Goal: Information Seeking & Learning: Learn about a topic

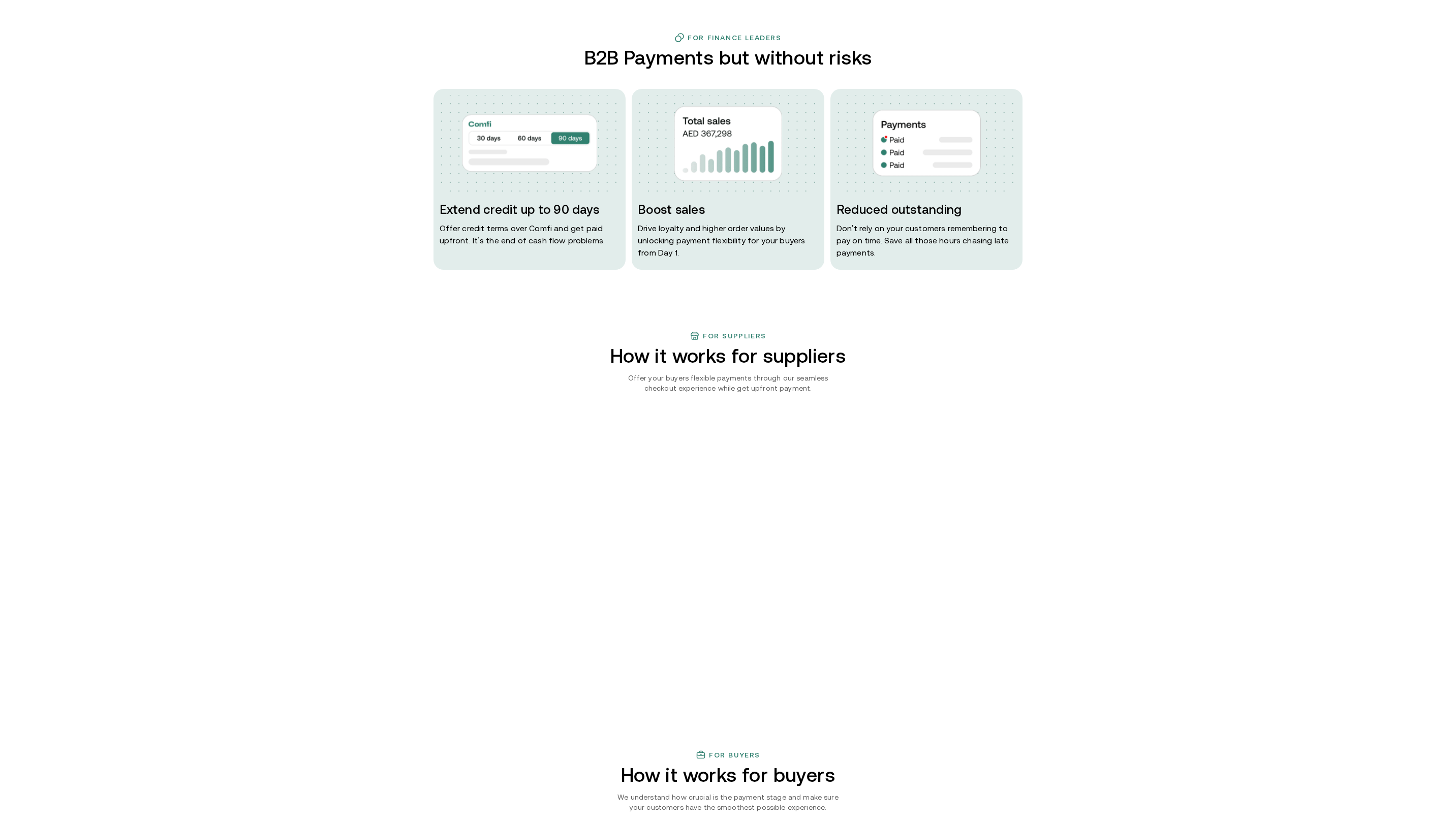
scroll to position [183, 0]
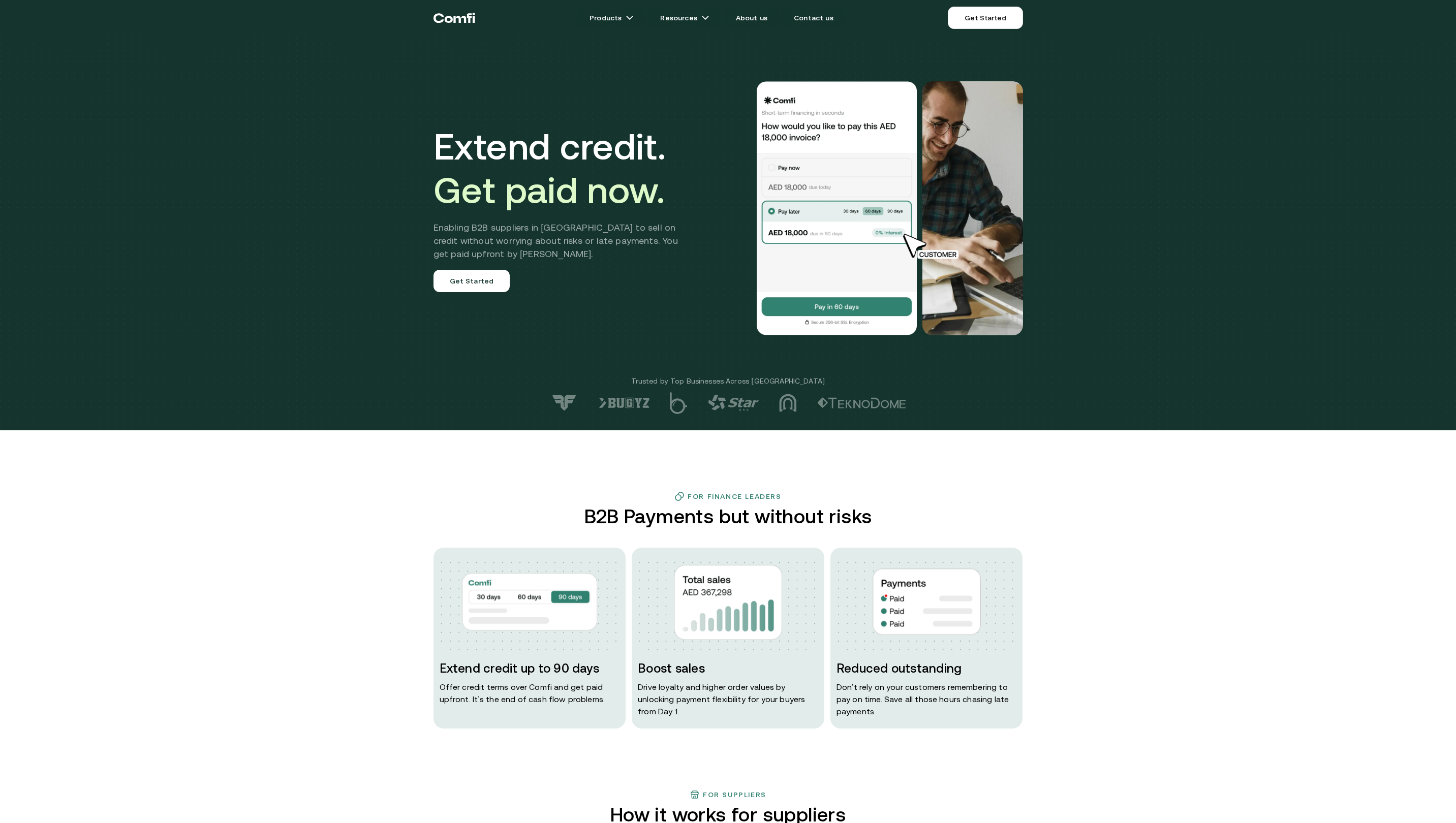
click at [464, 141] on h1 "Extend credit. Get paid now." at bounding box center [564, 169] width 259 height 88
drag, startPoint x: 520, startPoint y: 141, endPoint x: 475, endPoint y: 154, distance: 46.8
click at [475, 154] on h1 "Extend credit. Get paid now." at bounding box center [564, 169] width 259 height 88
click at [461, 152] on h1 "Extend credit. Get paid now." at bounding box center [564, 169] width 259 height 88
drag, startPoint x: 461, startPoint y: 152, endPoint x: 630, endPoint y: 143, distance: 169.2
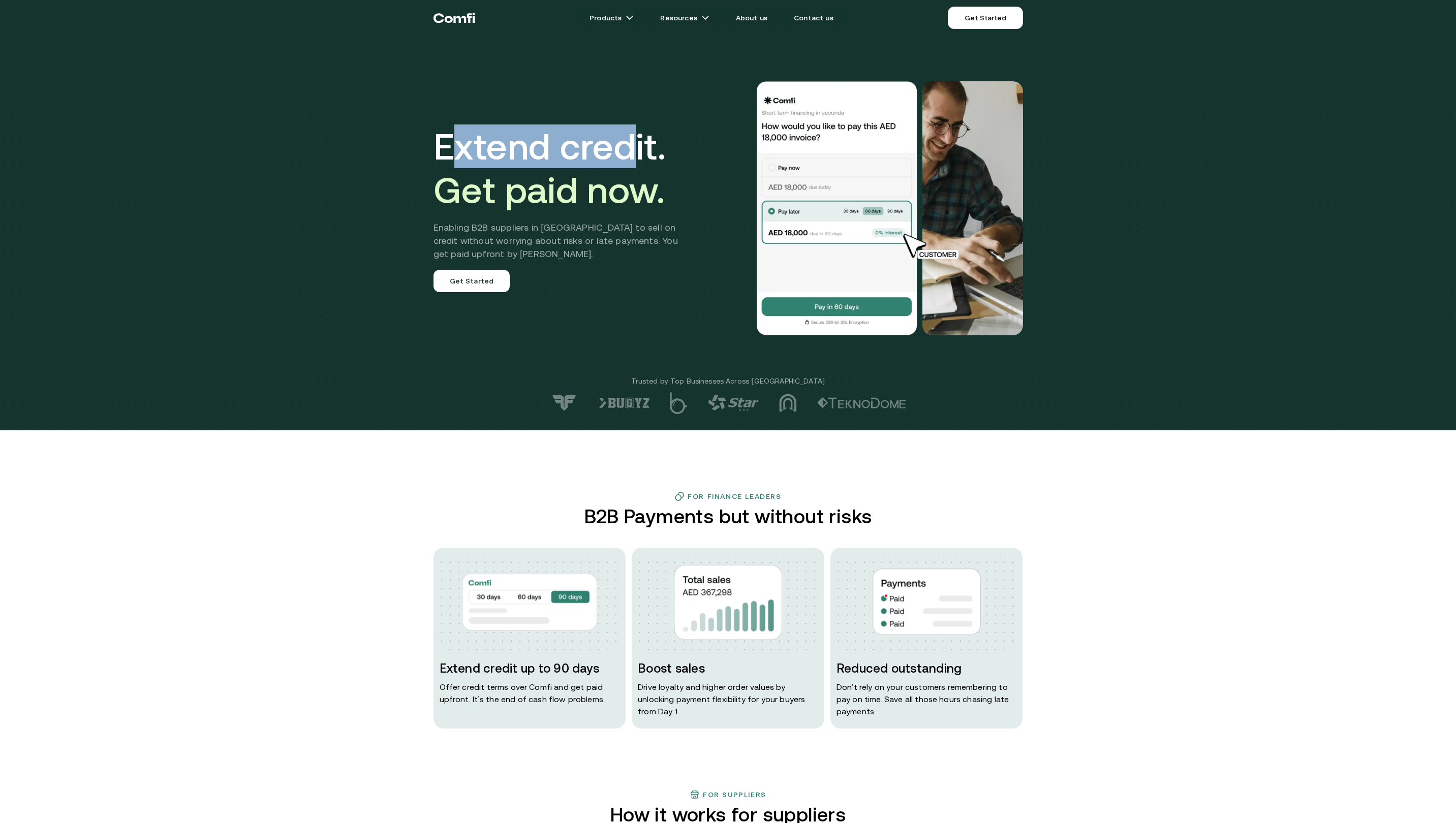
click at [630, 143] on h1 "Extend credit. Get paid now." at bounding box center [564, 169] width 259 height 88
click at [478, 185] on span "Get paid now." at bounding box center [549, 190] width 232 height 42
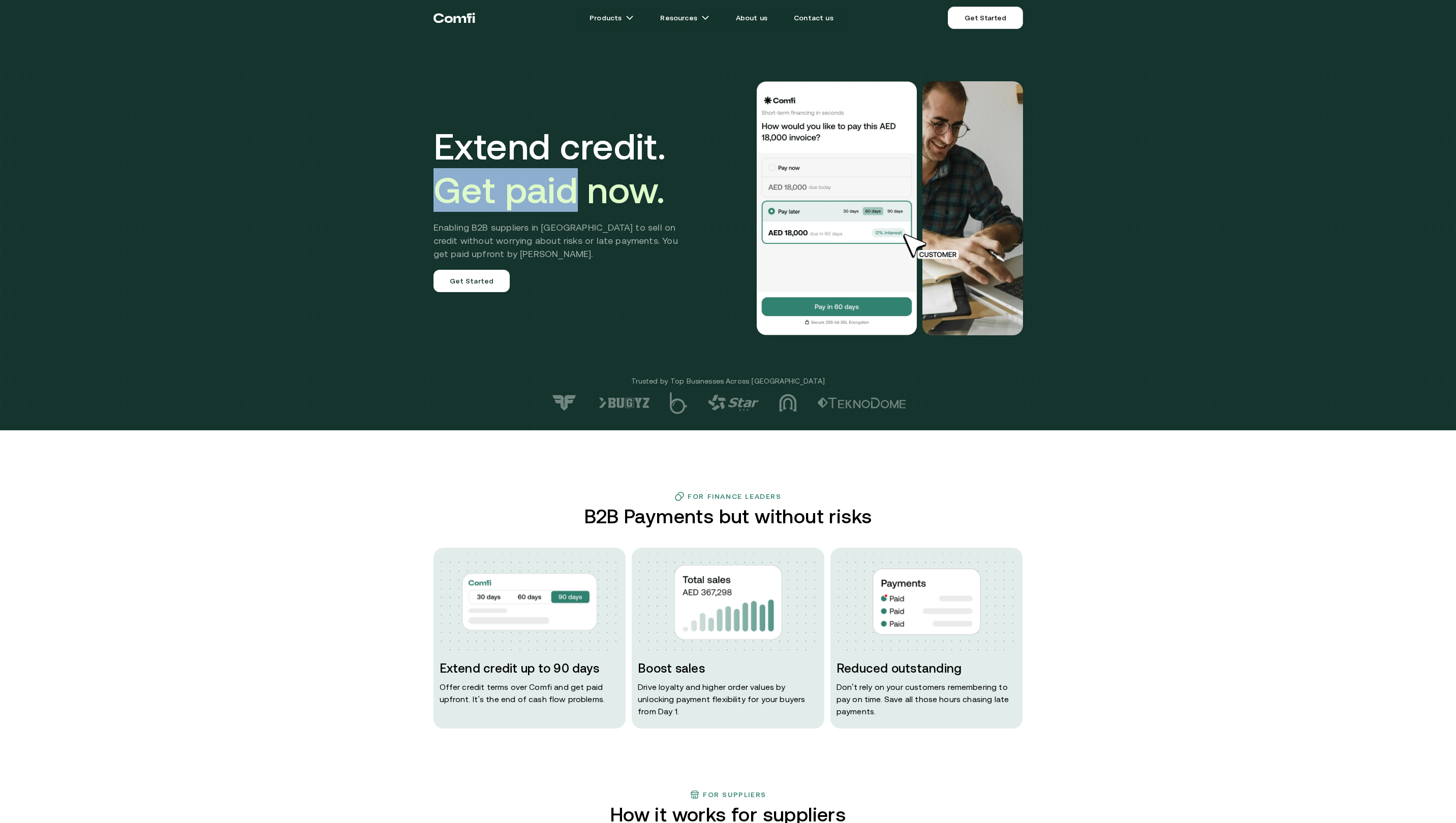
drag, startPoint x: 478, startPoint y: 185, endPoint x: 591, endPoint y: 186, distance: 113.0
click at [583, 186] on span "Get paid now." at bounding box center [549, 190] width 232 height 42
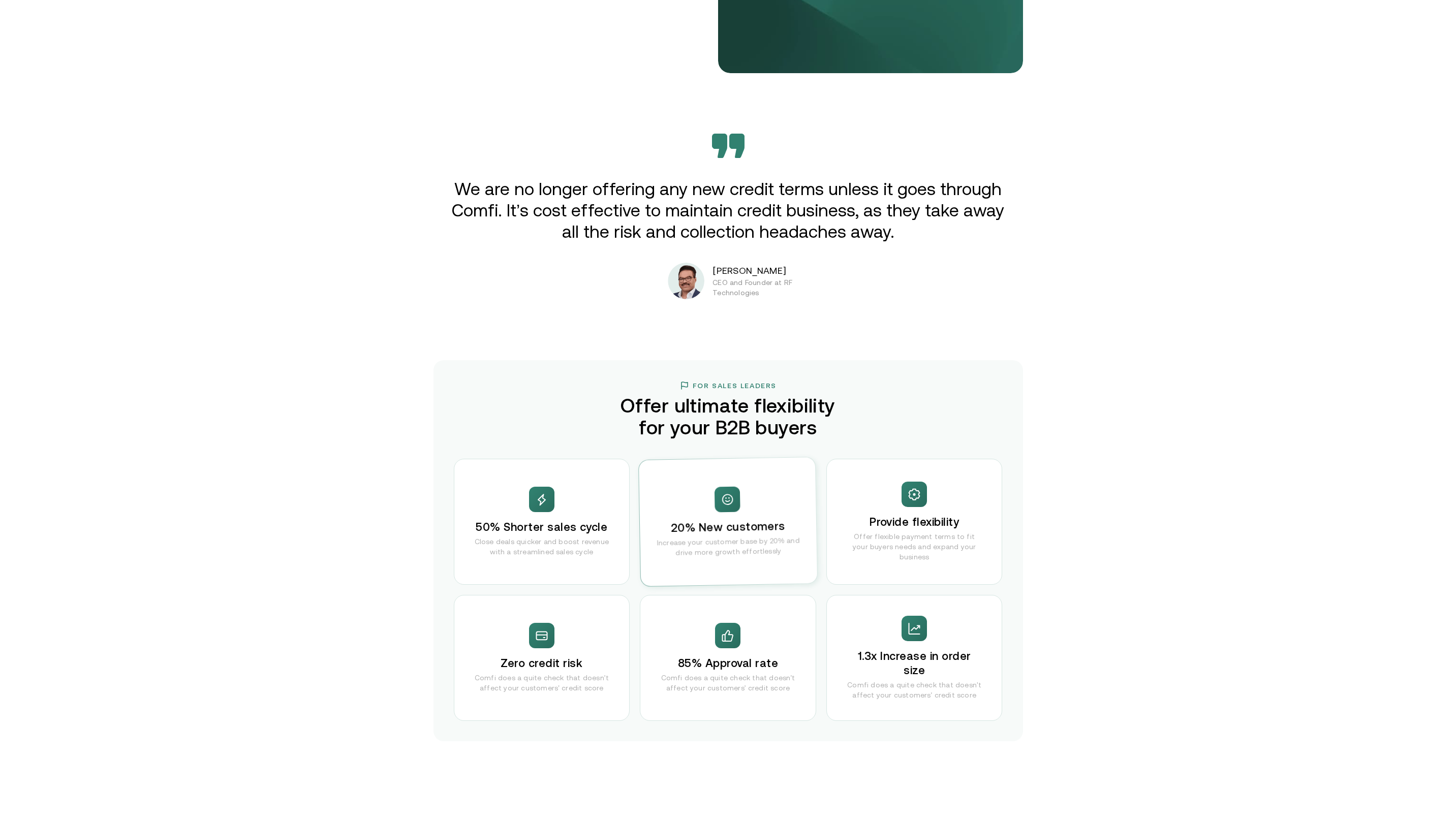
scroll to position [1922, 0]
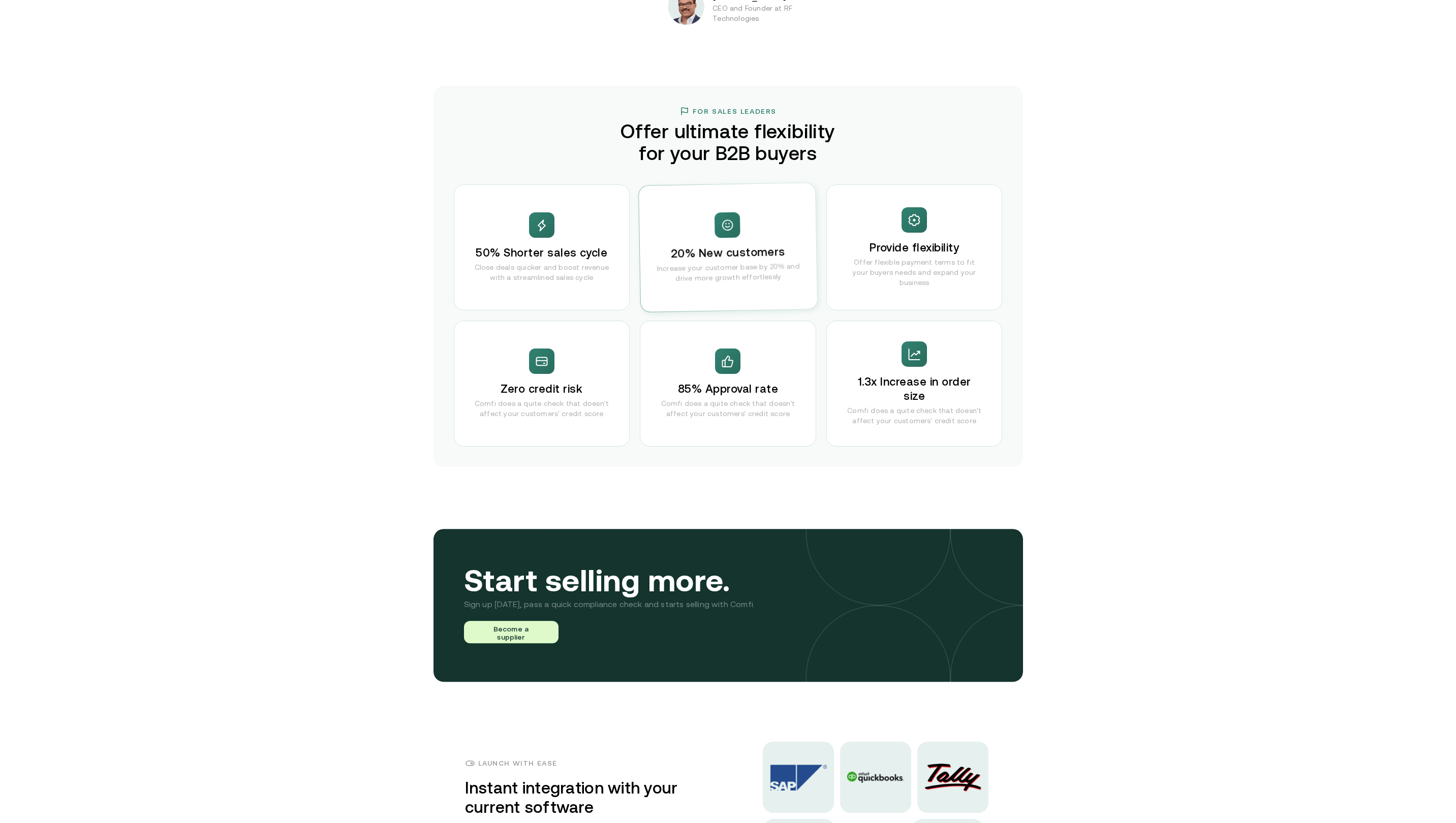
click at [543, 263] on p "Close deals quicker and boost revenue with a streamlined sales cycle" at bounding box center [542, 272] width 134 height 20
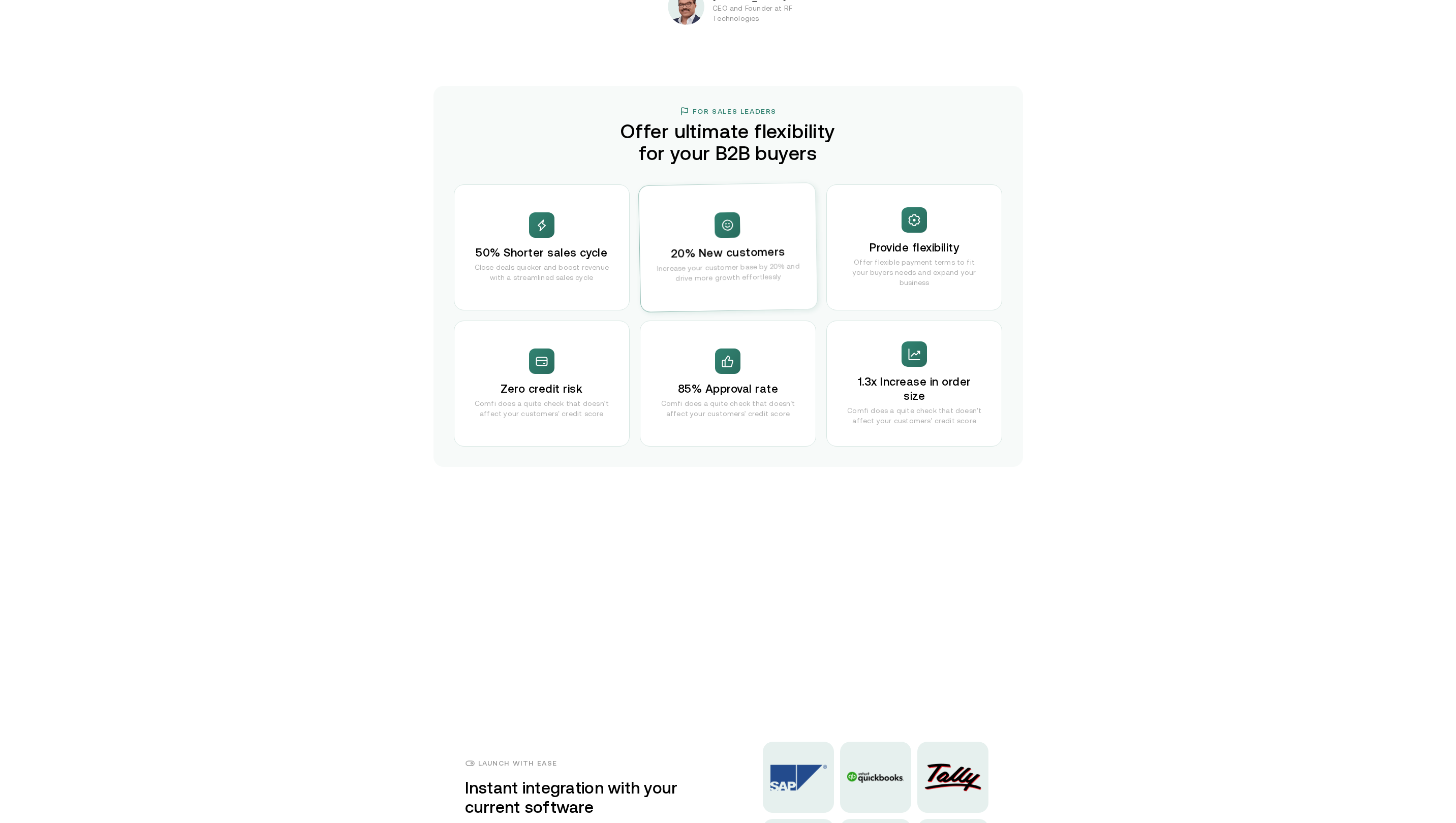
drag, startPoint x: 724, startPoint y: 271, endPoint x: 733, endPoint y: 273, distance: 9.2
click at [725, 271] on p "Increase your customer base by 20% and drive more growth effortlessly" at bounding box center [728, 273] width 156 height 23
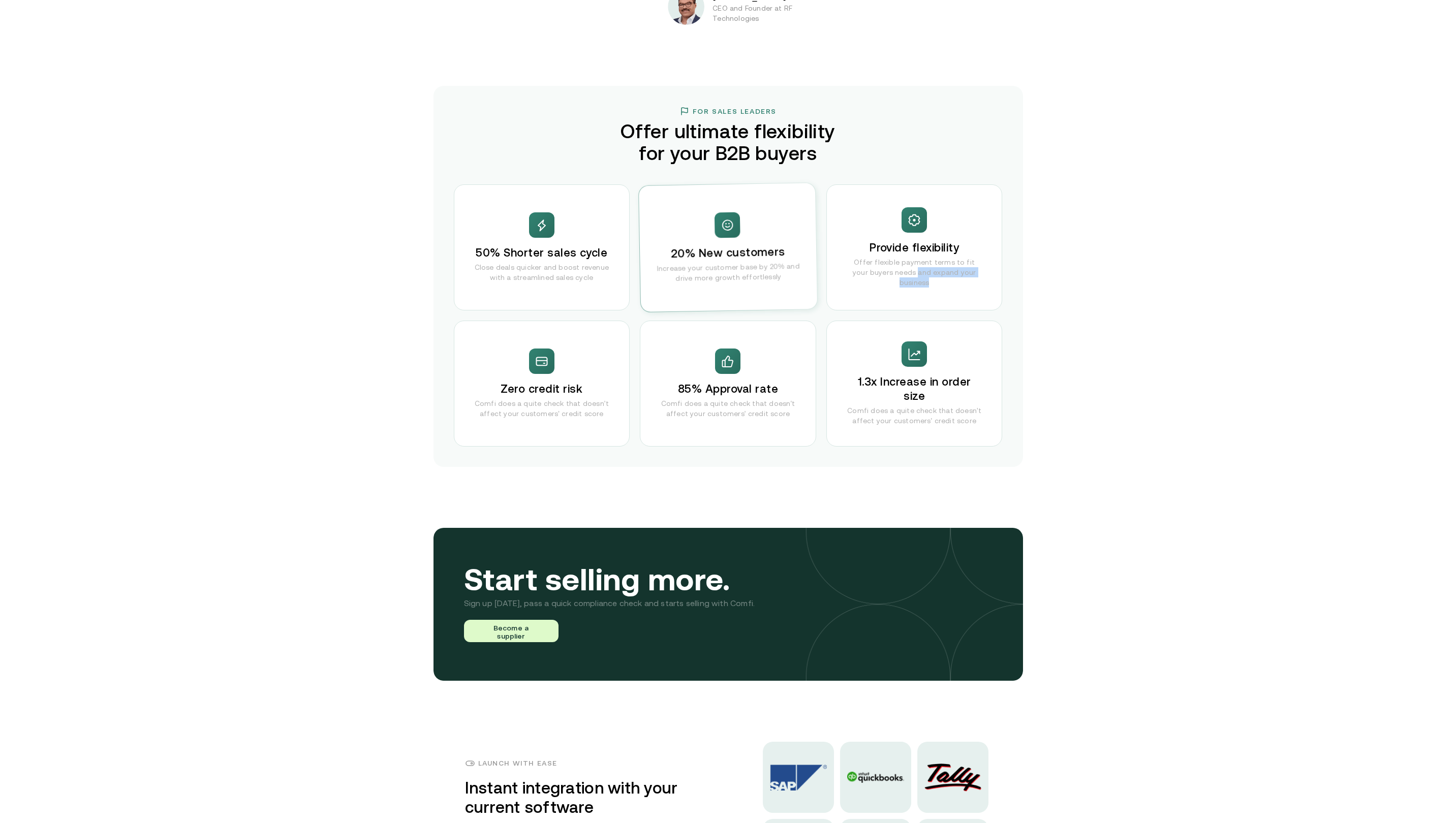
drag, startPoint x: 899, startPoint y: 282, endPoint x: 892, endPoint y: 291, distance: 11.4
click at [898, 281] on div "Provide flexibility Offer flexible payment terms to fit your buyers needs and e…" at bounding box center [914, 247] width 176 height 126
click at [748, 319] on div "50% Shorter sales cycle Close deals quicker and boost revenue with a streamline…" at bounding box center [728, 315] width 549 height 262
click at [767, 367] on div "85% Approval rate Comfi does a quite check that doesn't affect your customers' …" at bounding box center [728, 383] width 176 height 126
click at [749, 379] on div "85% Approval rate Comfi does a quite check that doesn't affect your customers' …" at bounding box center [728, 383] width 176 height 126
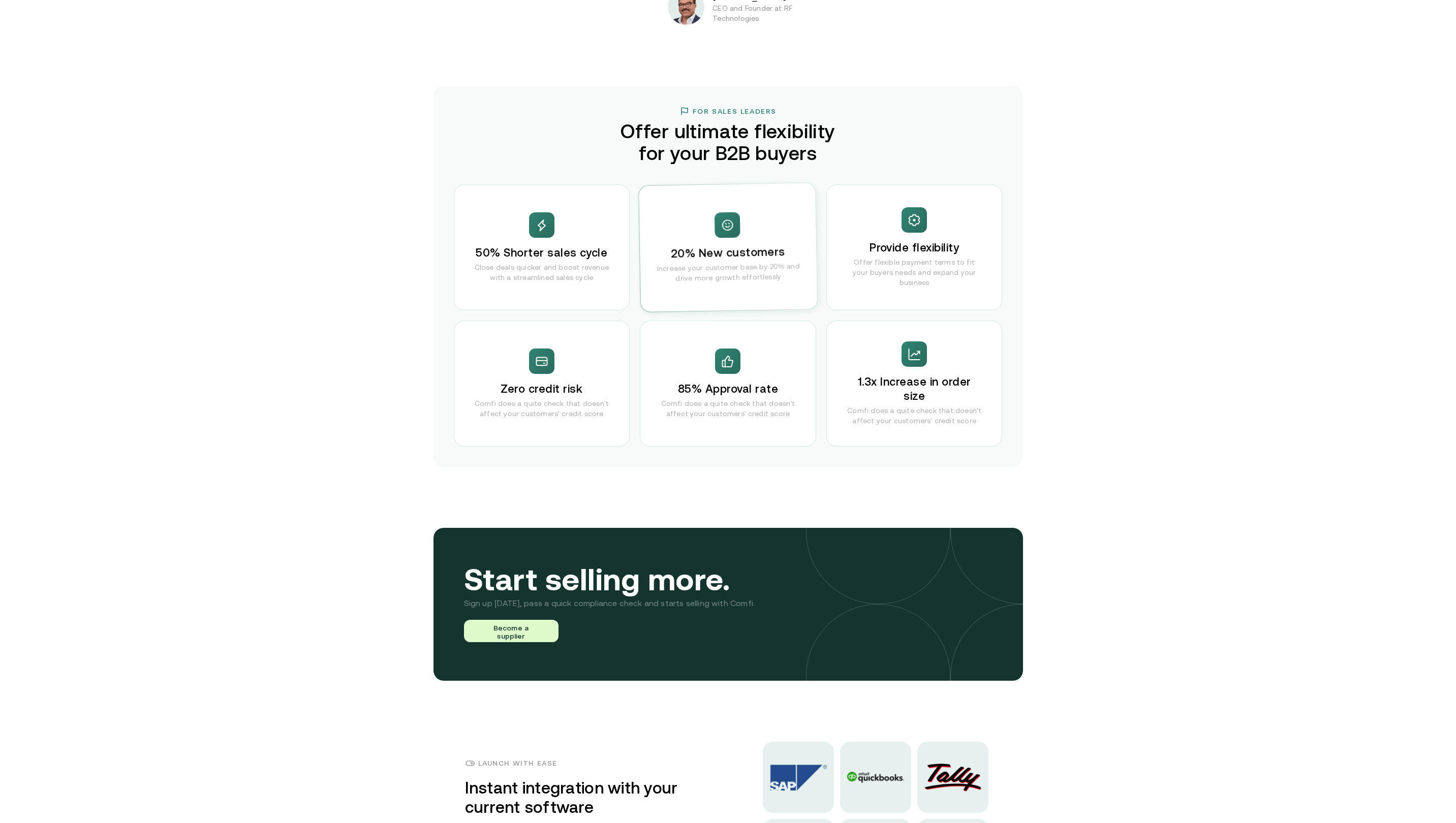
drag, startPoint x: 749, startPoint y: 381, endPoint x: 749, endPoint y: 387, distance: 6.0
click at [749, 384] on div "85% Approval rate Comfi does a quite check that doesn't affect your customers' …" at bounding box center [728, 383] width 176 height 126
drag, startPoint x: 945, startPoint y: 414, endPoint x: 939, endPoint y: 411, distance: 6.7
click at [946, 413] on p "Comfi does a quite check that doesn't affect your customers' credit score" at bounding box center [913, 415] width 134 height 20
click at [908, 390] on h3 "1.3x Increase in order size" at bounding box center [913, 389] width 134 height 29
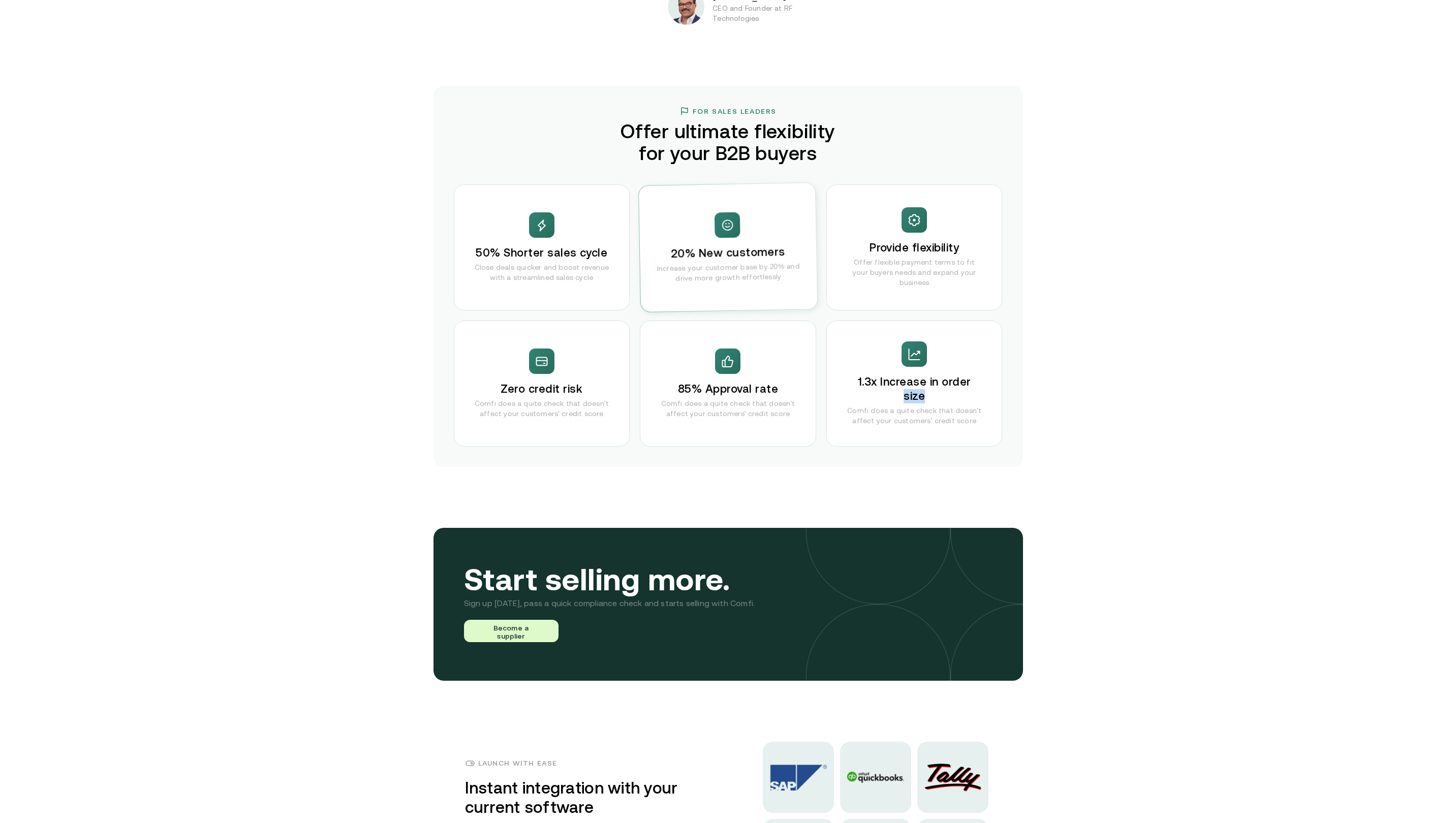
click at [908, 390] on h3 "1.3x Increase in order size" at bounding box center [913, 389] width 134 height 29
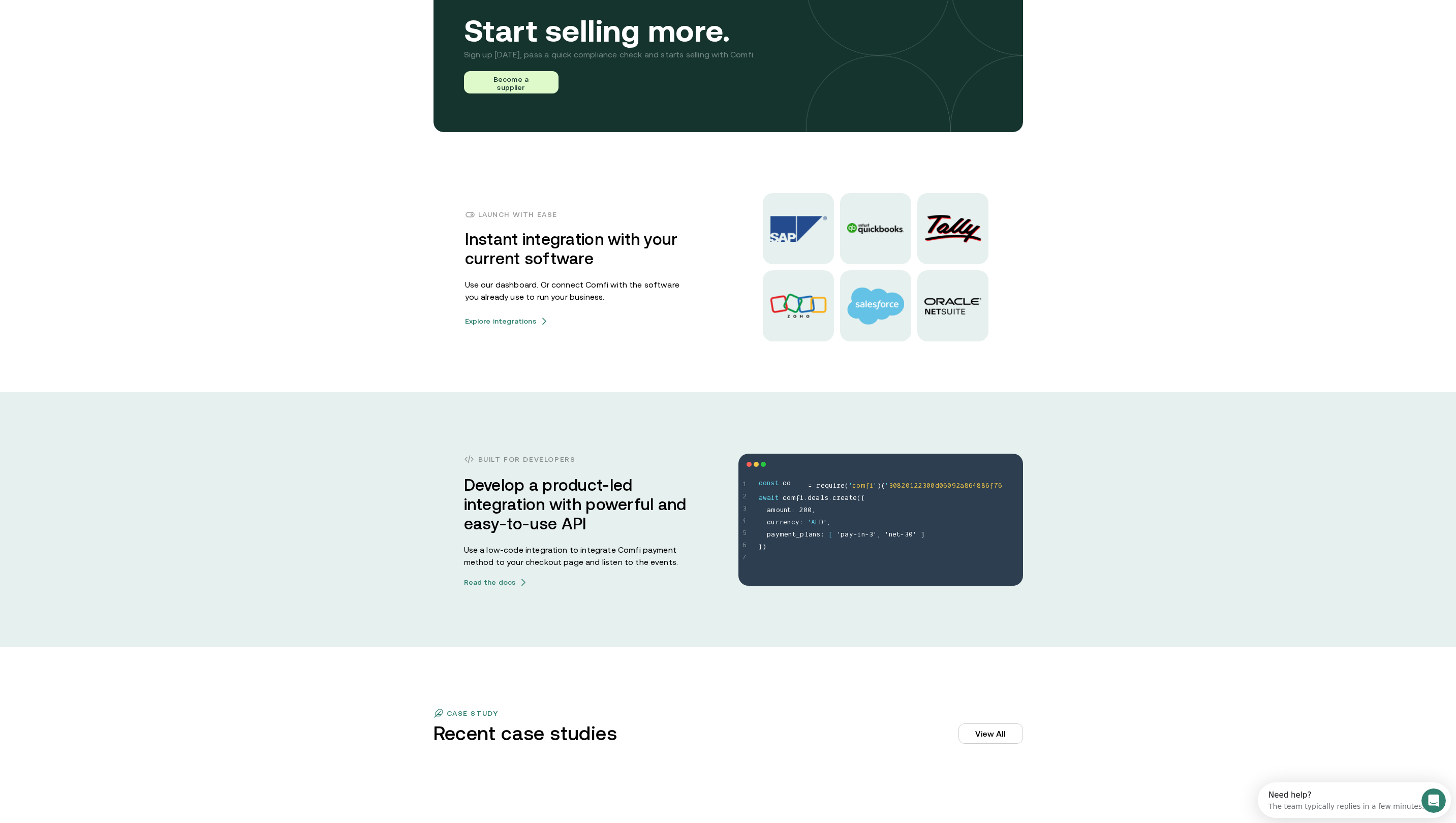
scroll to position [0, 0]
click at [487, 244] on h3 "Instant integration with your current software" at bounding box center [577, 249] width 223 height 39
drag, startPoint x: 487, startPoint y: 244, endPoint x: 576, endPoint y: 262, distance: 90.8
click at [576, 262] on h3 "Instant integration with your current software" at bounding box center [577, 249] width 223 height 39
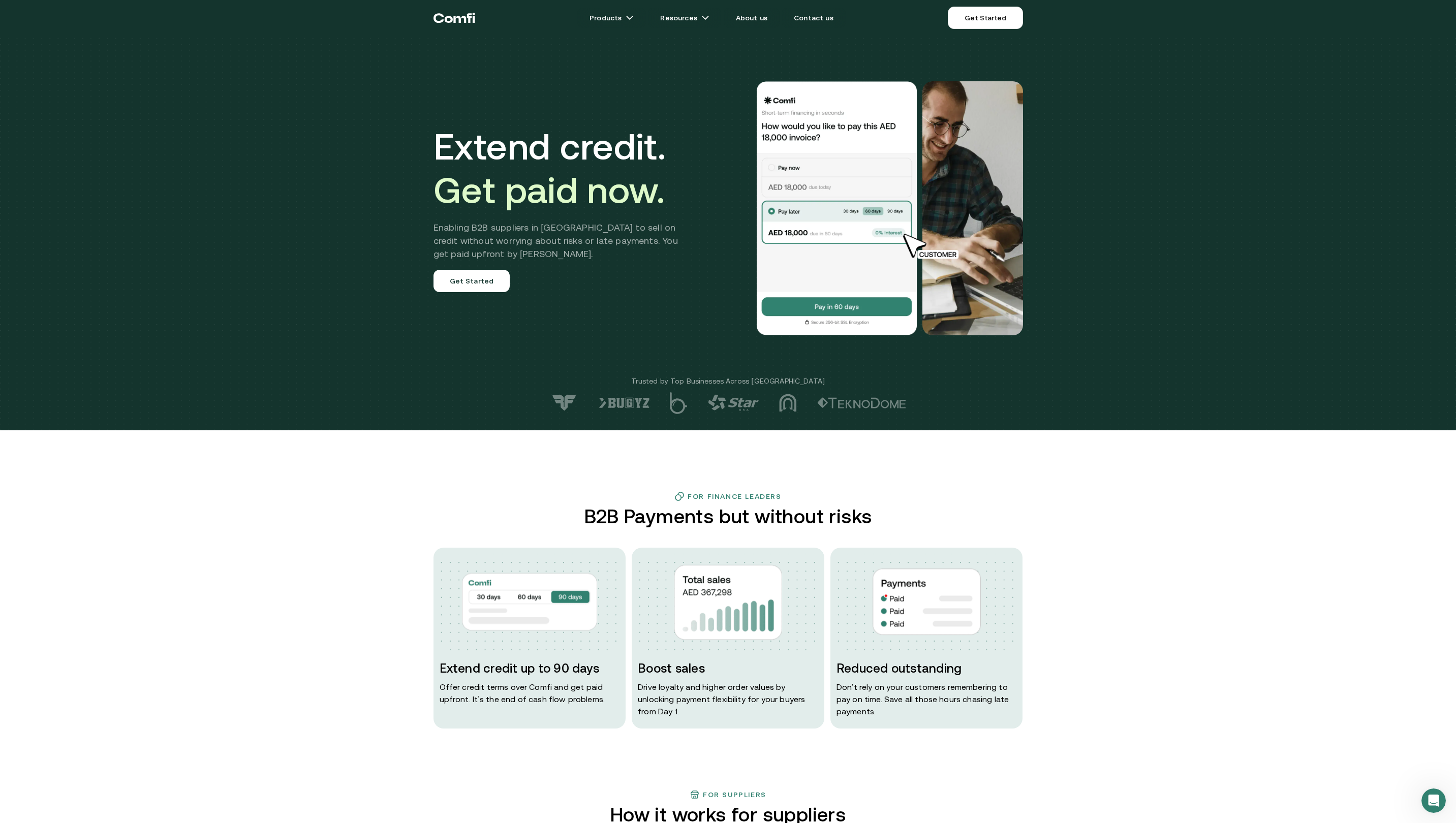
drag, startPoint x: 743, startPoint y: 392, endPoint x: 730, endPoint y: 403, distance: 17.0
click at [743, 393] on div at bounding box center [728, 402] width 1456 height 22
click at [797, 400] on img at bounding box center [788, 402] width 18 height 18
click at [868, 396] on div at bounding box center [728, 402] width 1456 height 22
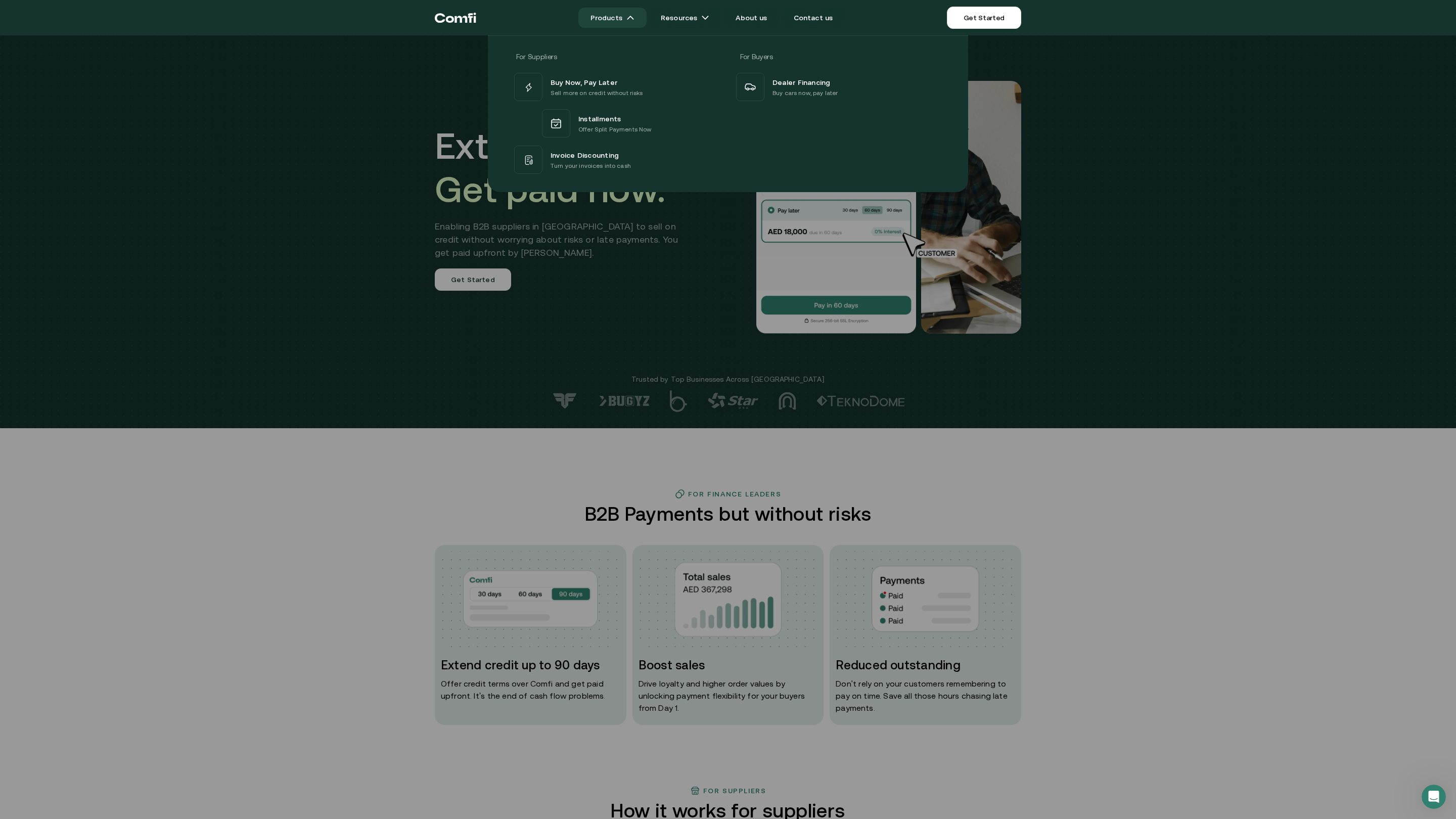
click at [618, 20] on link "Products" at bounding box center [613, 17] width 68 height 20
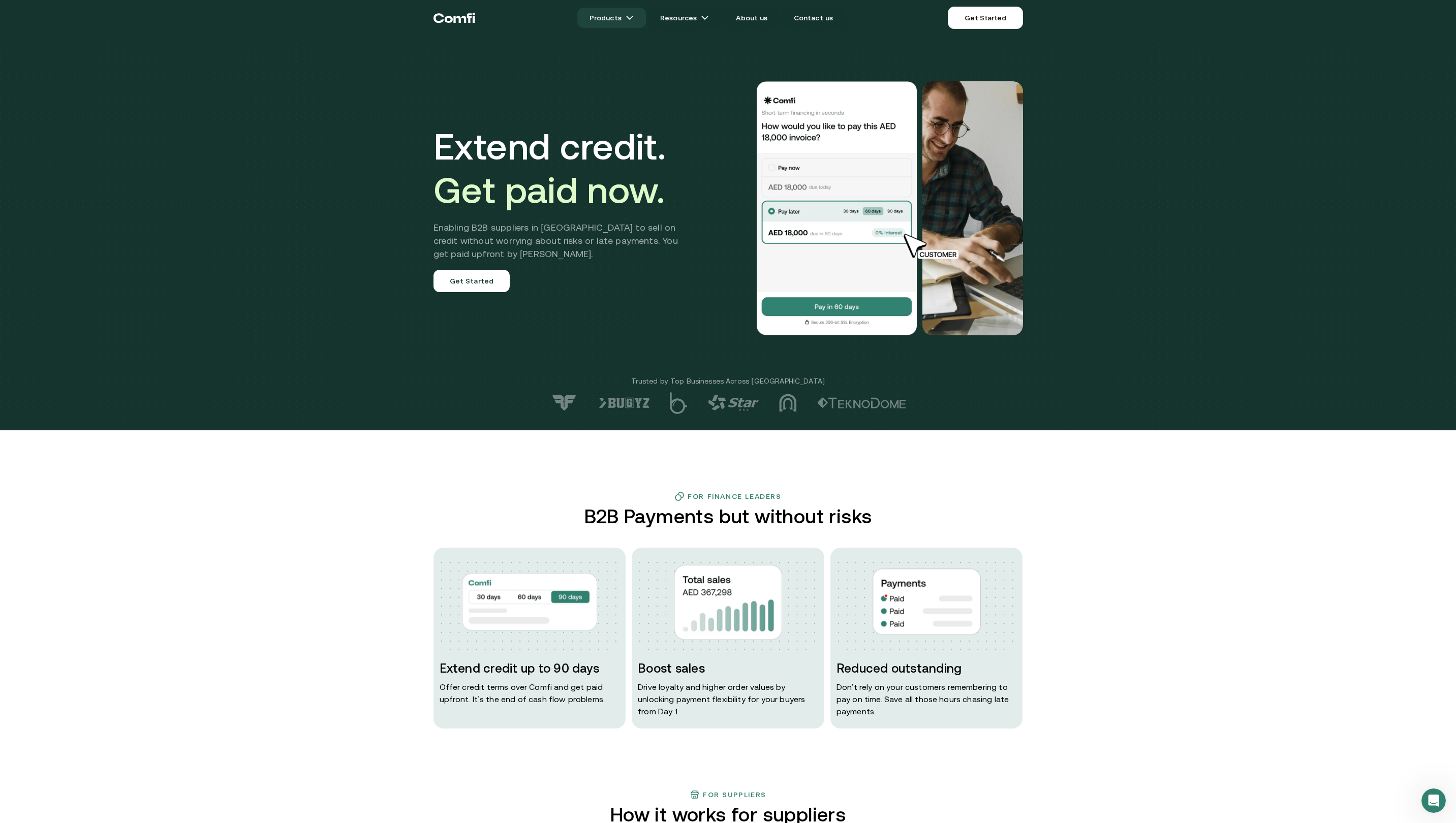
click at [620, 27] on link "Products" at bounding box center [611, 17] width 69 height 20
click at [620, 21] on link "Products" at bounding box center [611, 17] width 69 height 20
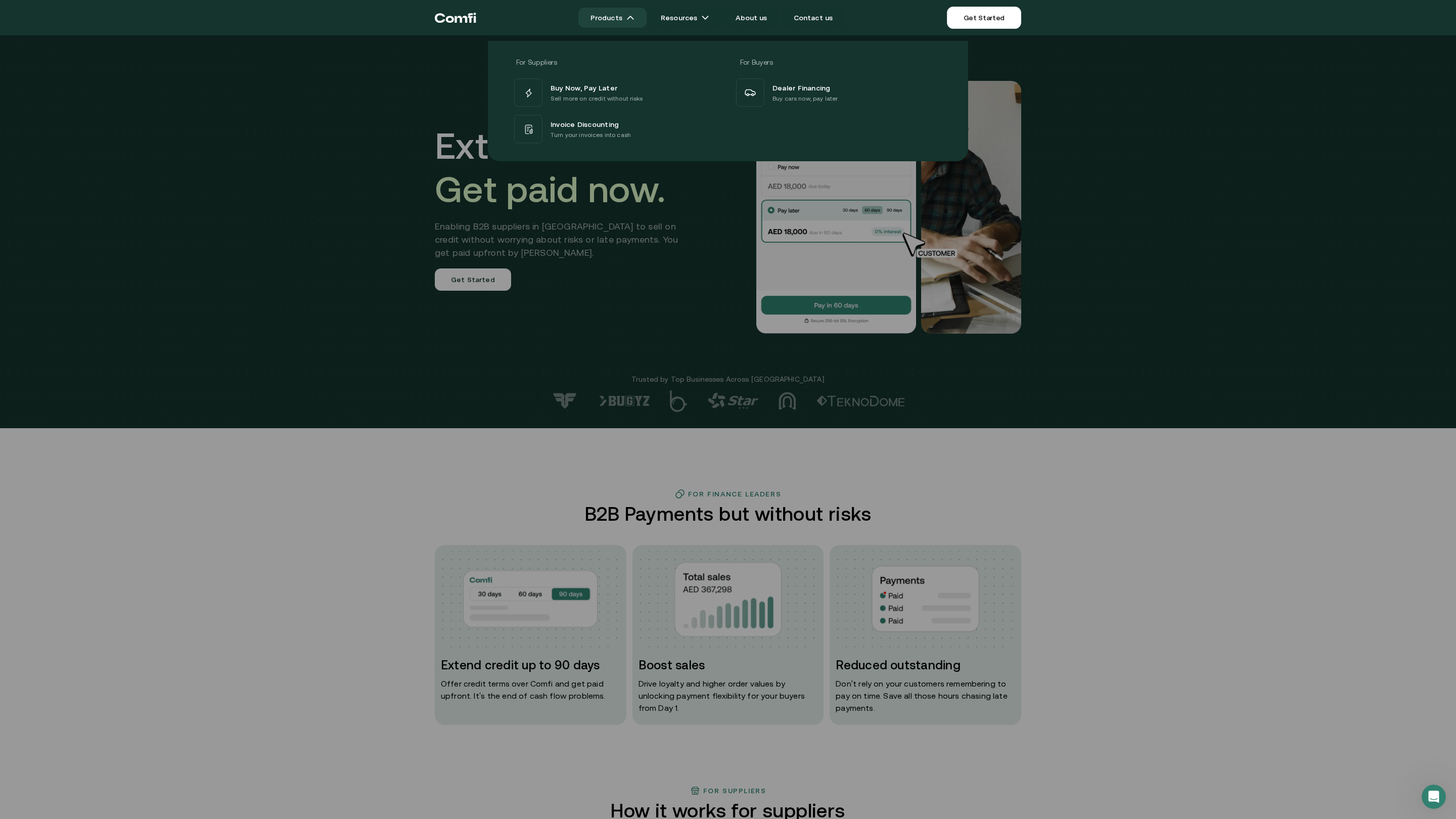
click at [623, 9] on link "Products" at bounding box center [613, 17] width 68 height 20
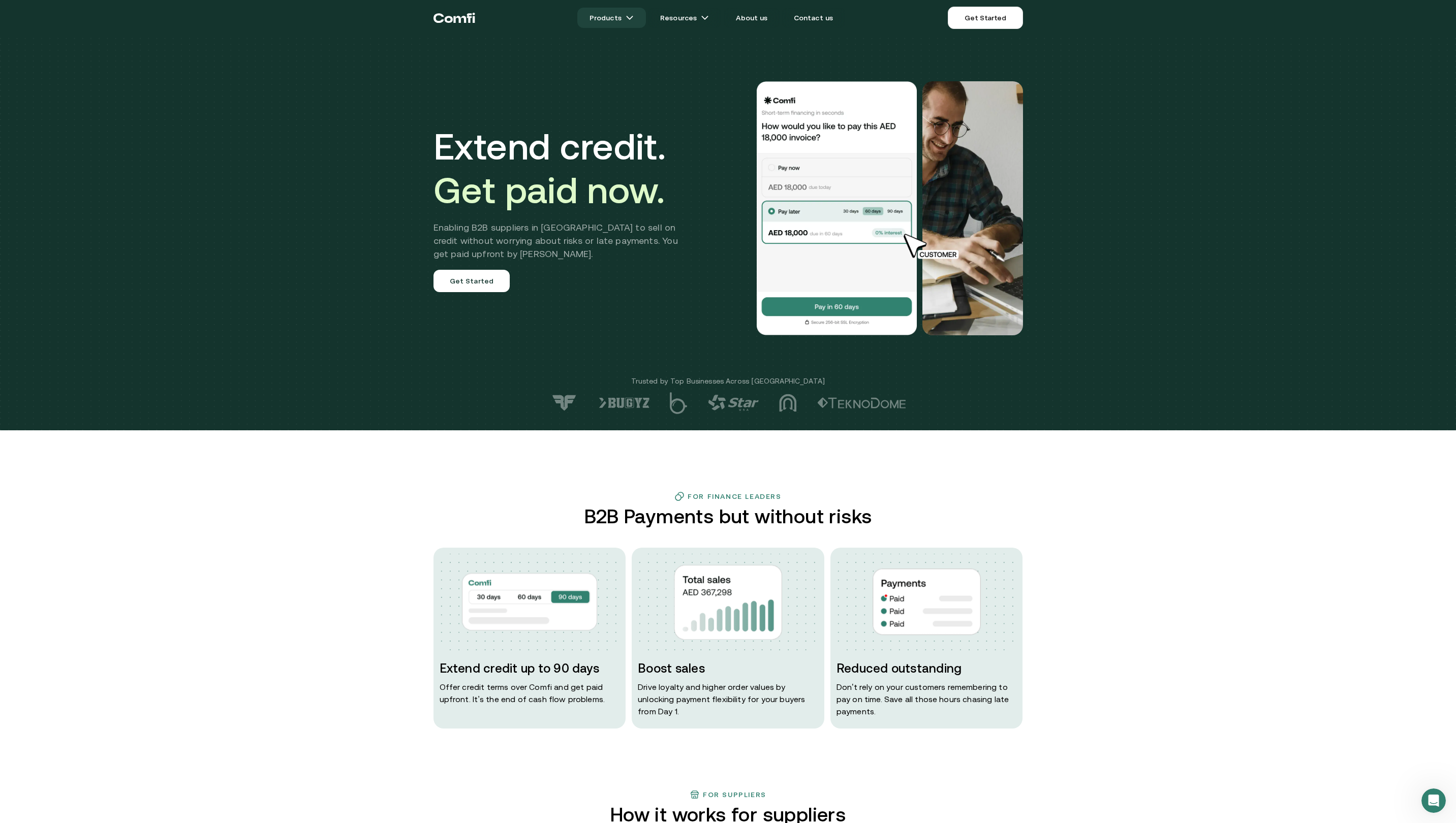
click at [614, 27] on link "Products" at bounding box center [611, 17] width 69 height 20
click at [614, 22] on link "Products" at bounding box center [611, 17] width 69 height 20
click at [653, 167] on h1 "Extend credit. Get paid now." at bounding box center [564, 169] width 259 height 88
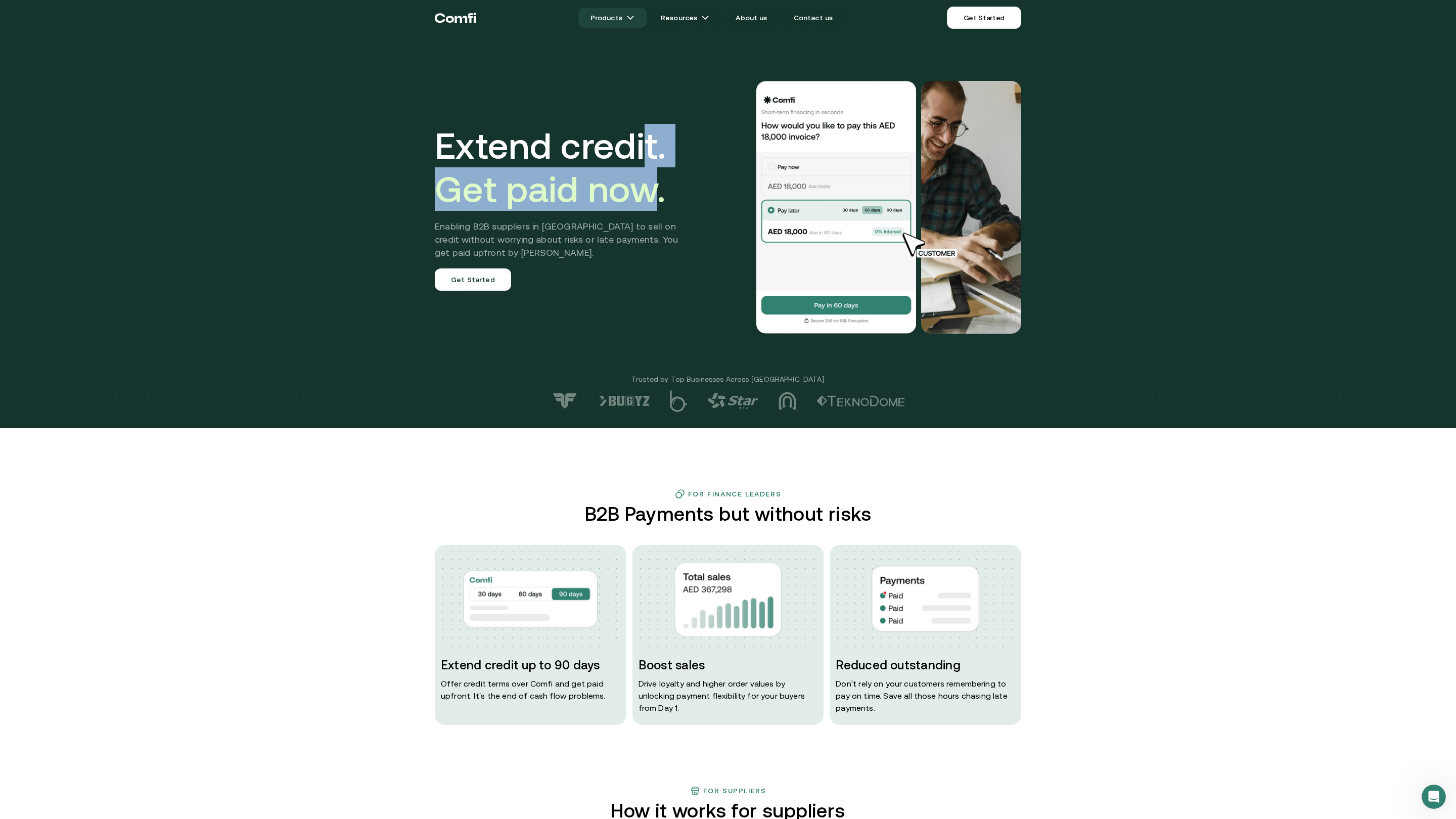
click at [611, 18] on link "Products" at bounding box center [613, 17] width 68 height 20
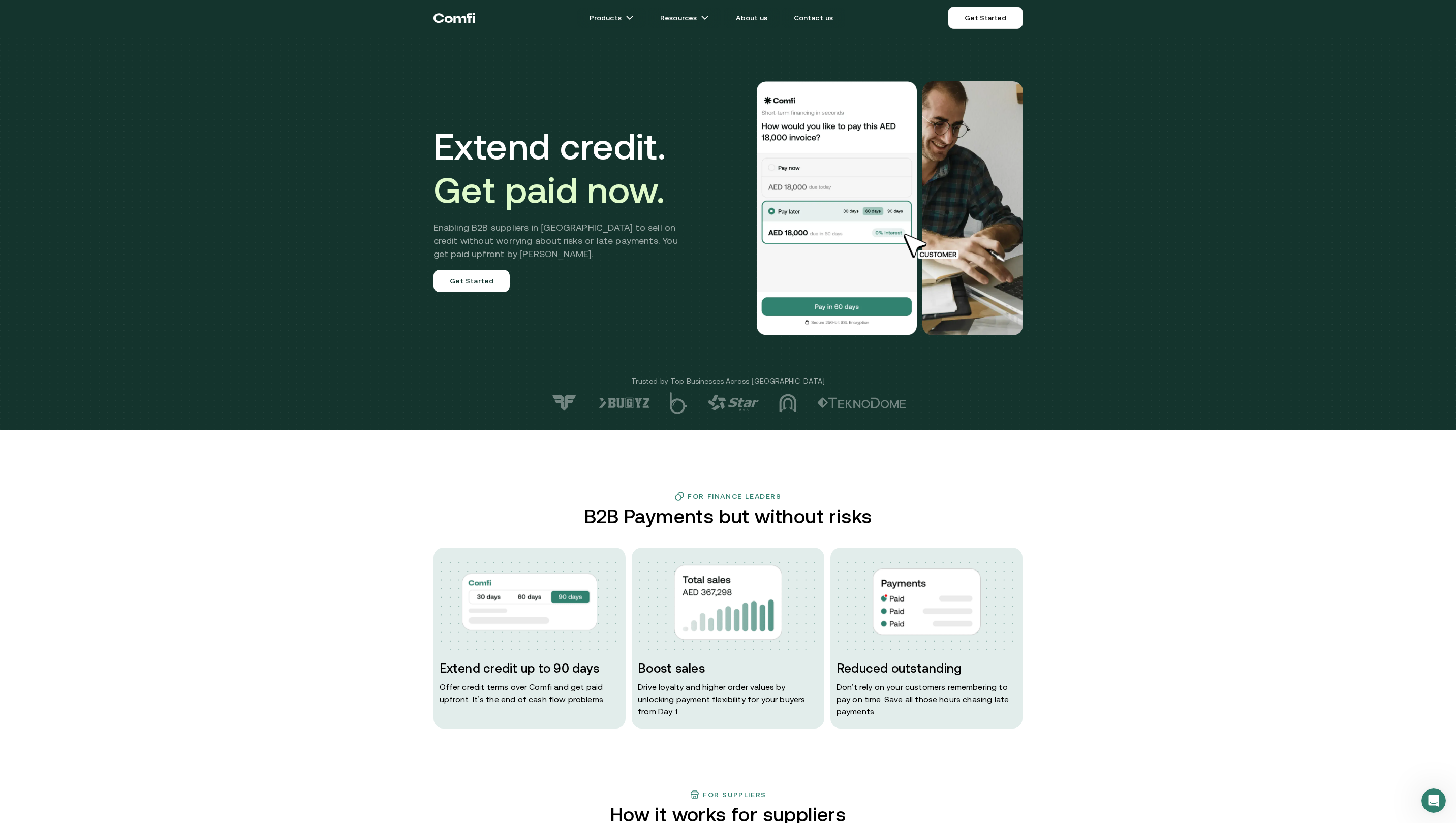
click at [651, 99] on div "Extend credit. Get paid now. Enabling B2B suppliers in [GEOGRAPHIC_DATA] to sel…" at bounding box center [728, 209] width 610 height 336
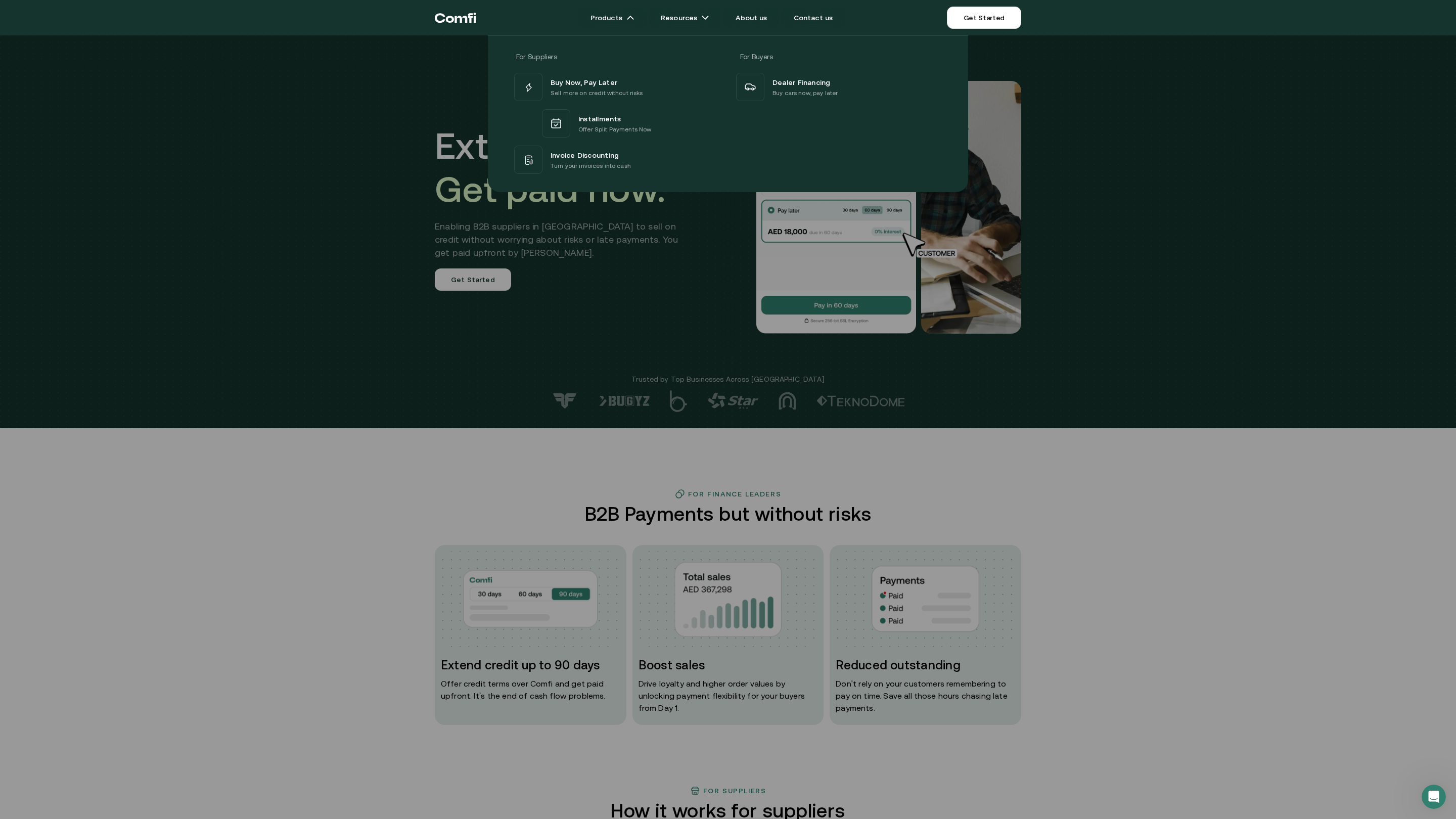
click at [652, 297] on div at bounding box center [728, 444] width 1456 height 819
click at [611, 93] on p "Sell more on credit without risks" at bounding box center [597, 93] width 93 height 10
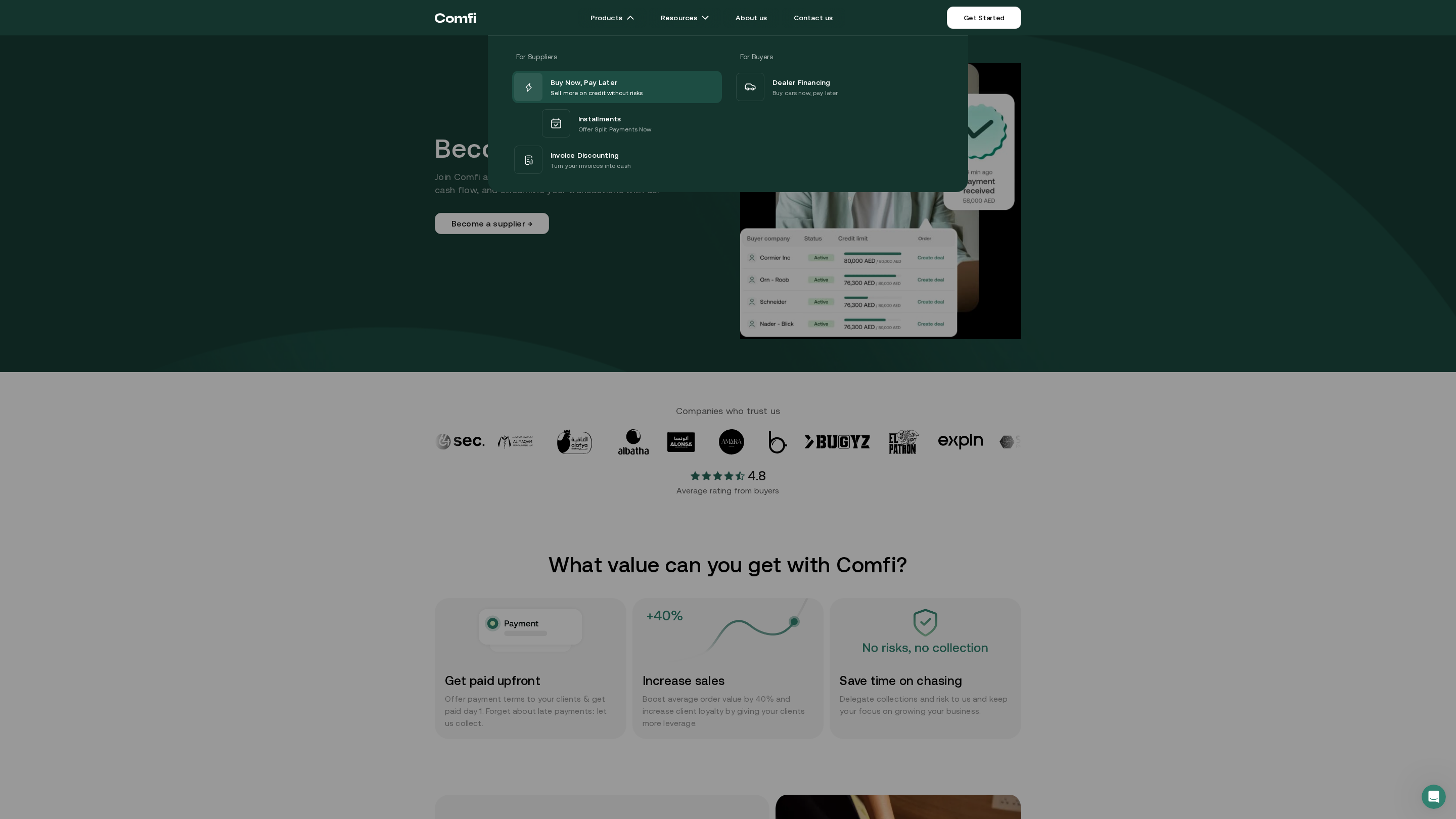
click at [622, 357] on div at bounding box center [728, 444] width 1456 height 819
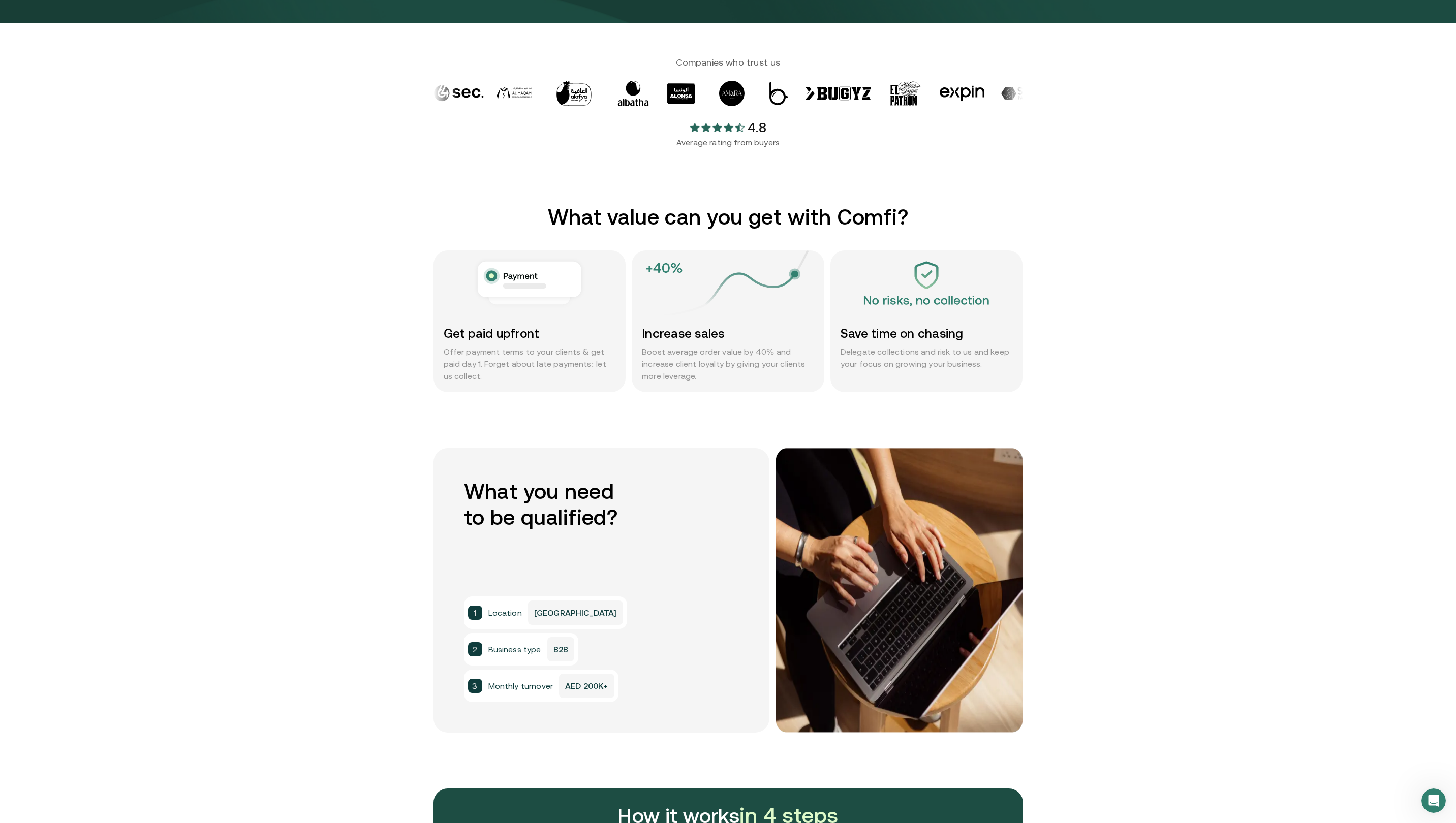
scroll to position [458, 0]
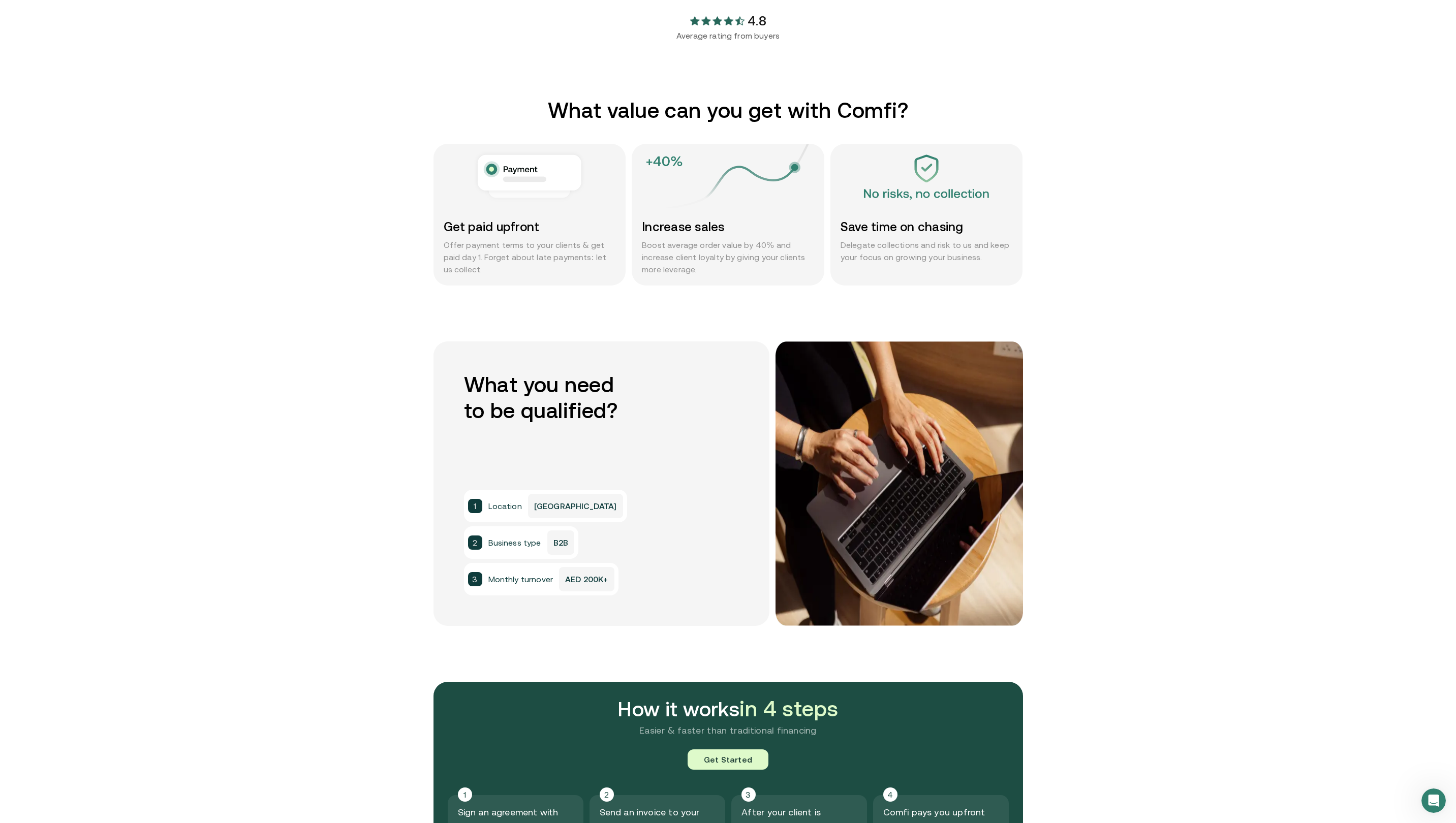
click at [537, 514] on p "[GEOGRAPHIC_DATA]" at bounding box center [576, 506] width 95 height 25
click at [555, 559] on li "2 Business type B2B" at bounding box center [522, 543] width 114 height 32
click at [536, 546] on span "Business type" at bounding box center [514, 543] width 52 height 12
click at [512, 501] on span "Location" at bounding box center [504, 505] width 33 height 12
drag, startPoint x: 512, startPoint y: 501, endPoint x: 559, endPoint y: 512, distance: 48.3
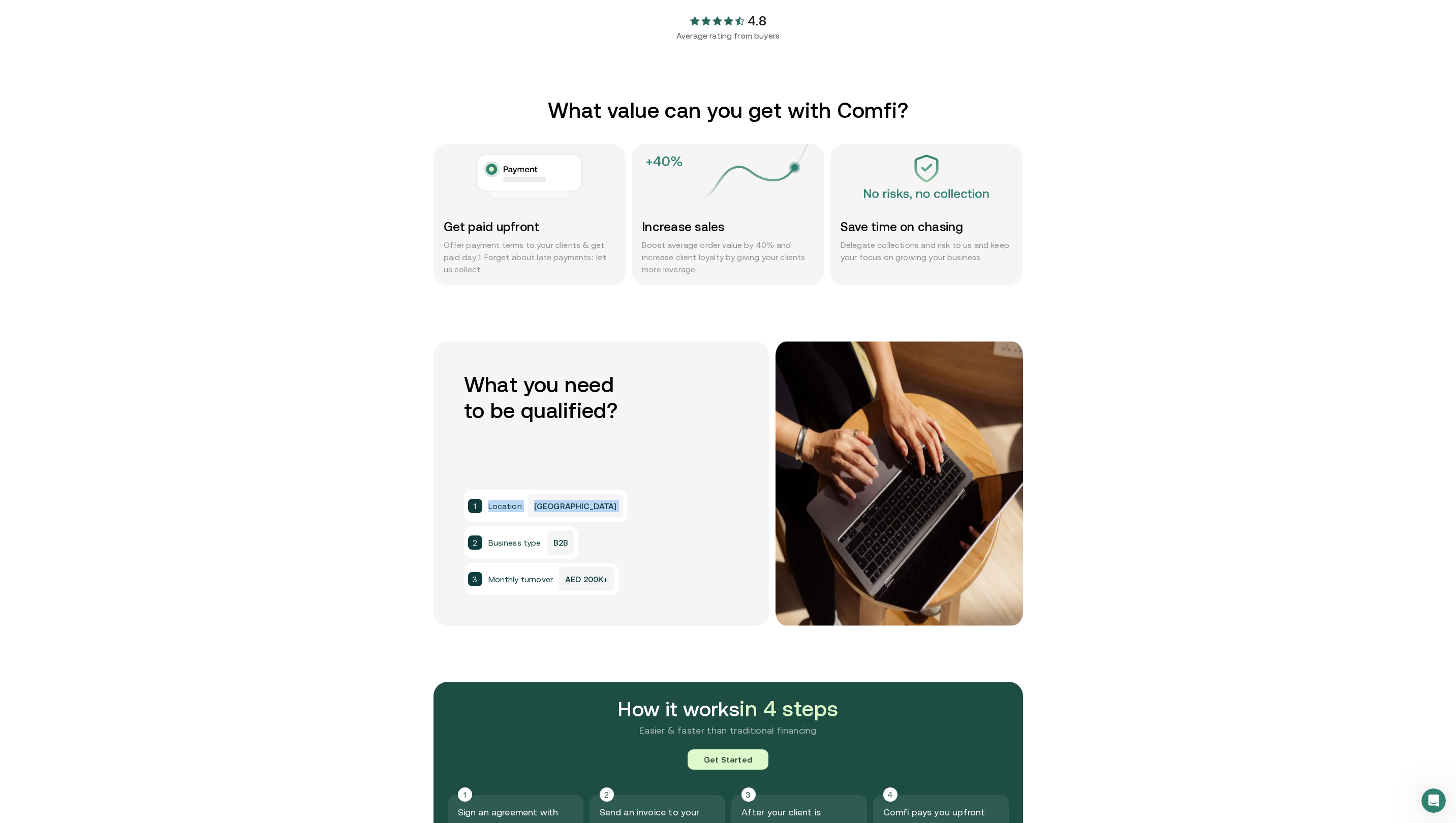
click at [559, 505] on li "1 Location [GEOGRAPHIC_DATA]" at bounding box center [545, 506] width 163 height 32
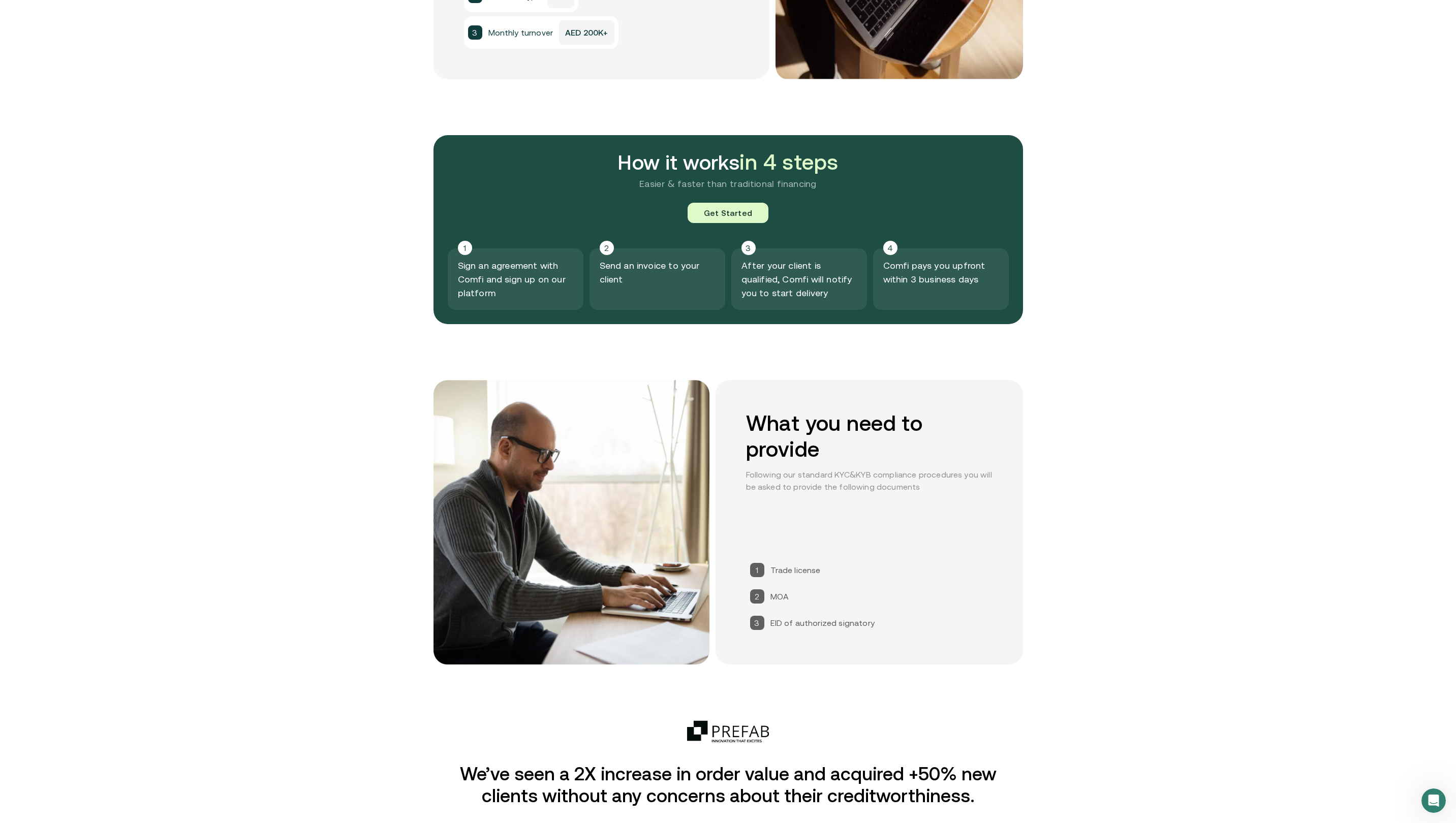
scroll to position [1006, 0]
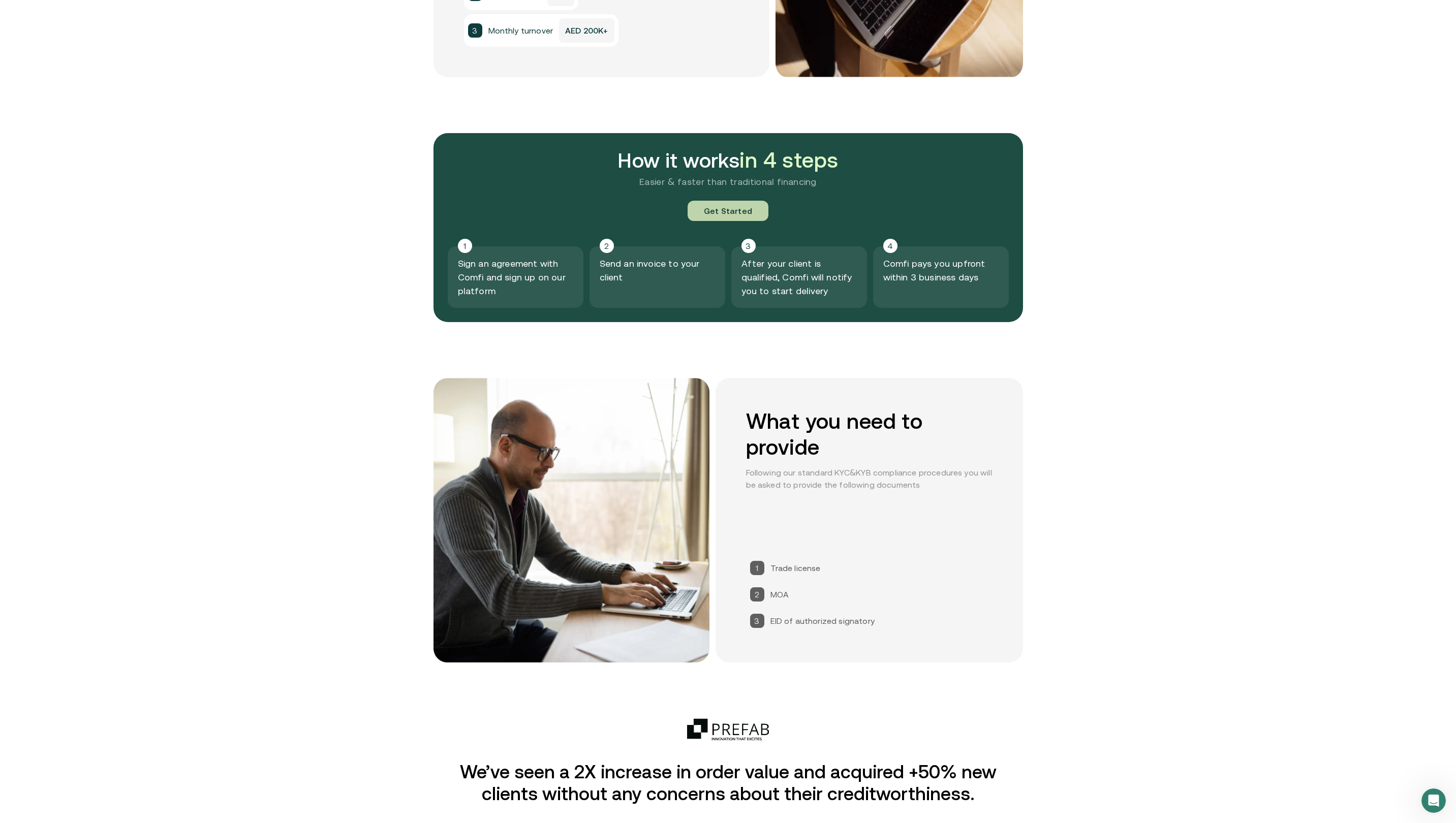
click at [719, 215] on link "Get Started" at bounding box center [728, 211] width 81 height 20
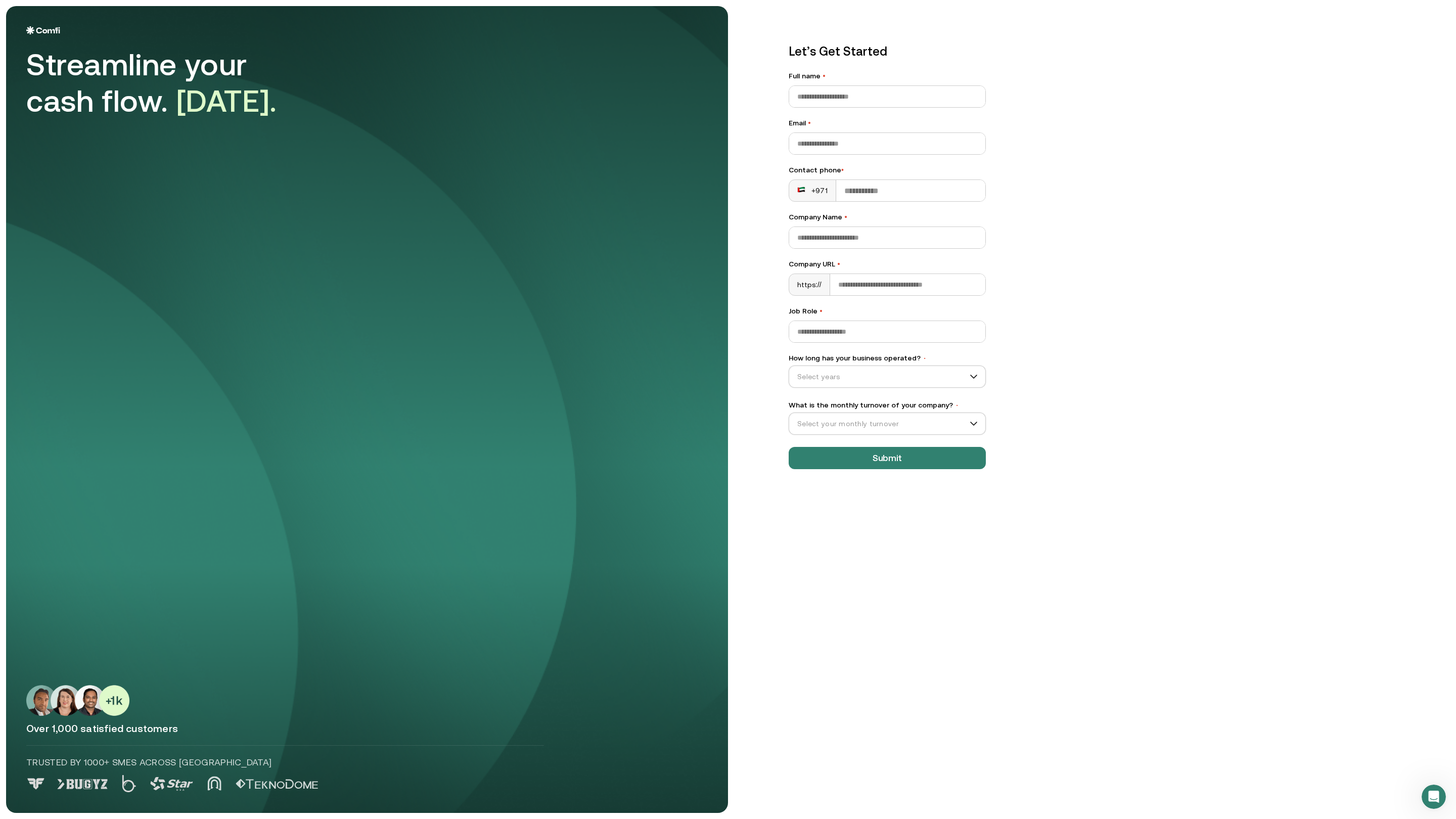
drag, startPoint x: 676, startPoint y: 376, endPoint x: 685, endPoint y: 375, distance: 9.1
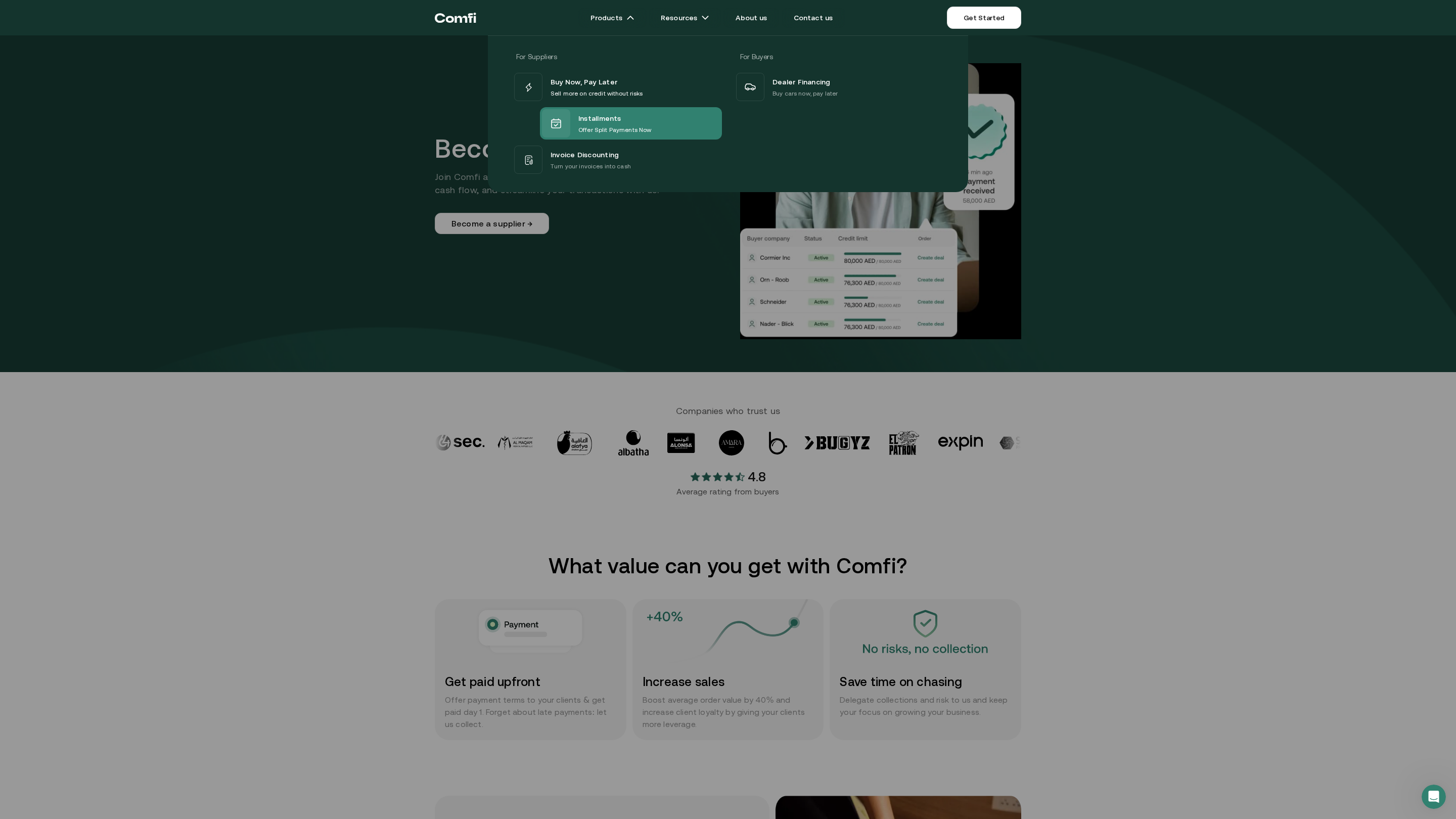
click at [609, 127] on p "Offer Split Payments Now" at bounding box center [615, 130] width 73 height 10
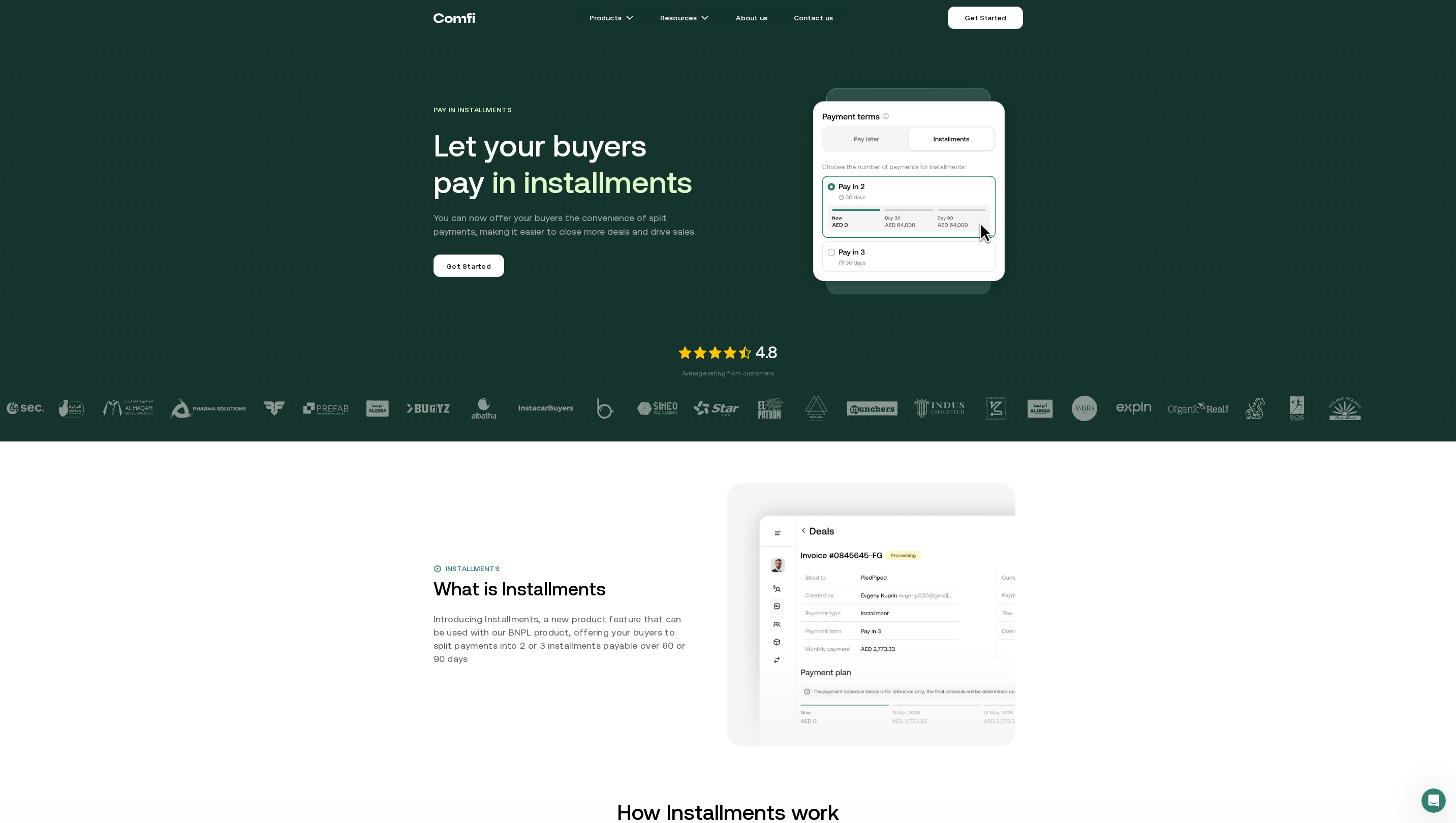
click at [488, 138] on h1 "Let your buyers pay in installments" at bounding box center [606, 164] width 345 height 73
click at [465, 130] on h1 "Let your buyers pay in installments" at bounding box center [606, 164] width 345 height 73
drag, startPoint x: 471, startPoint y: 130, endPoint x: 510, endPoint y: 158, distance: 48.0
click at [622, 135] on h1 "Let your buyers pay in installments" at bounding box center [606, 164] width 345 height 73
click at [464, 129] on h1 "Let your buyers pay in installments" at bounding box center [606, 164] width 345 height 73
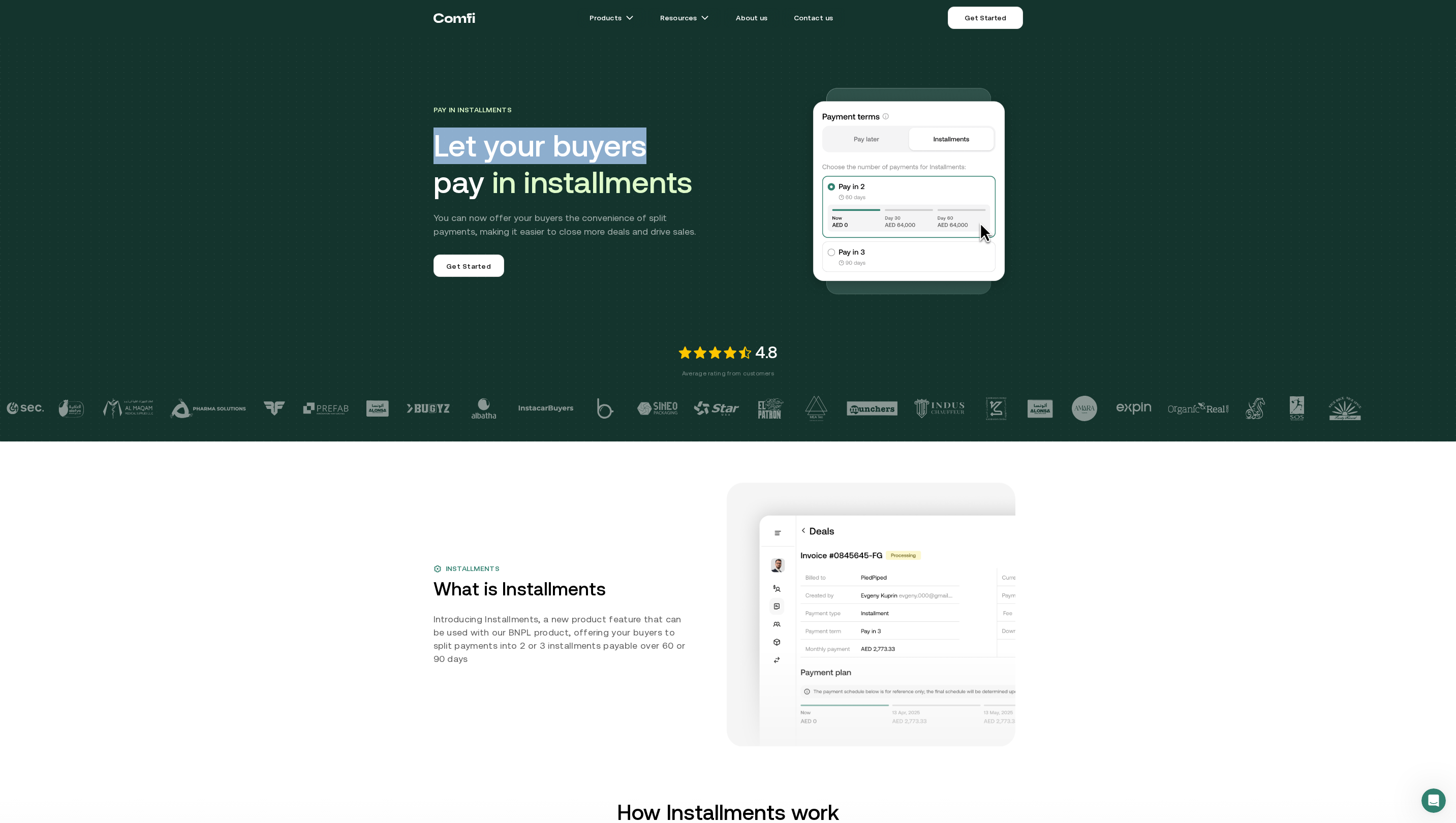
drag, startPoint x: 464, startPoint y: 129, endPoint x: 617, endPoint y: 163, distance: 156.7
click at [617, 163] on h1 "Let your buyers pay in installments" at bounding box center [606, 164] width 345 height 73
click at [481, 155] on h1 "Let your buyers pay in installments" at bounding box center [606, 164] width 345 height 73
click at [539, 157] on h1 "Let your buyers pay in installments" at bounding box center [606, 164] width 345 height 73
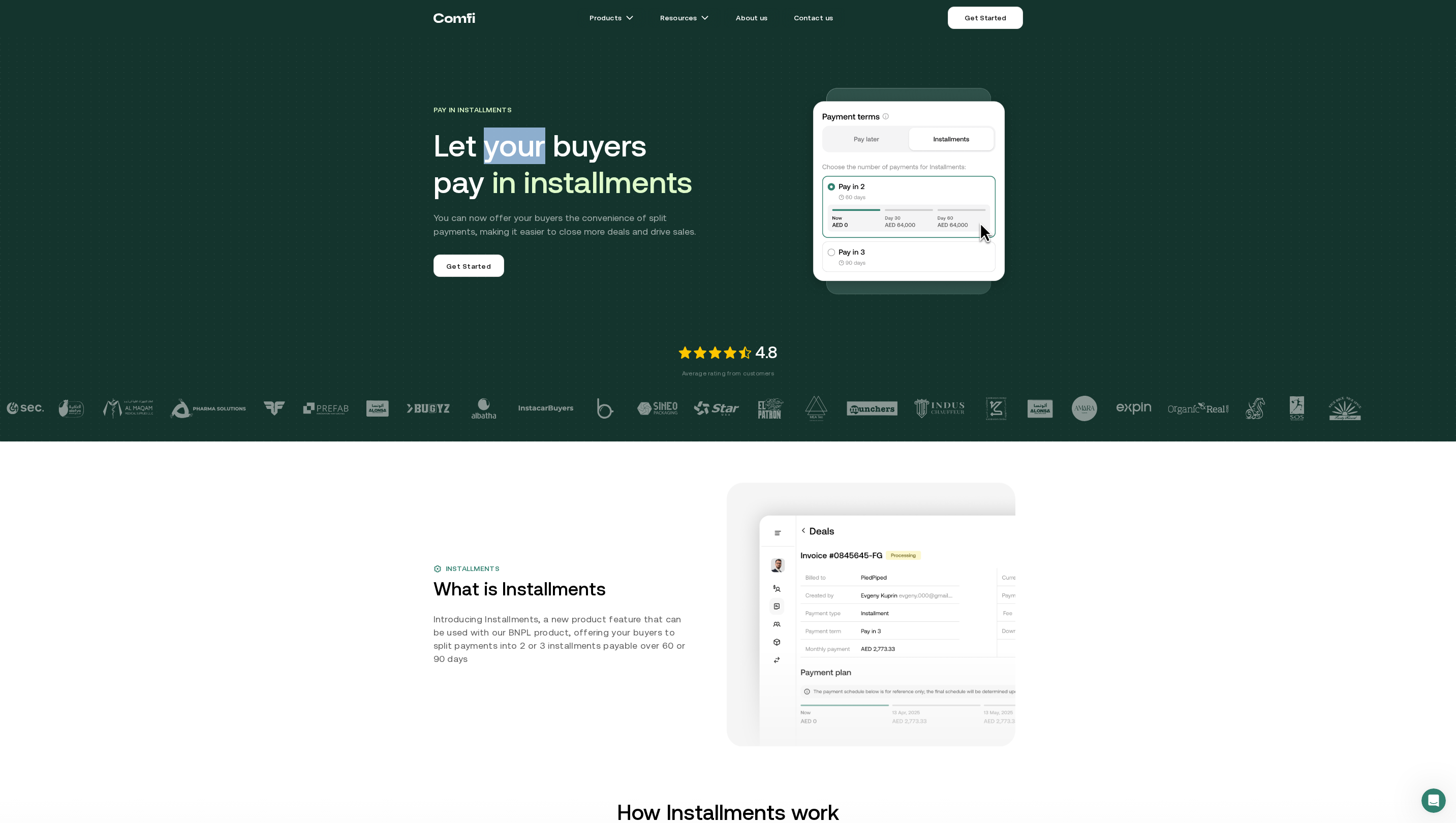
click at [539, 157] on h1 "Let your buyers pay in installments" at bounding box center [606, 164] width 345 height 73
click at [576, 157] on h1 "Let your buyers pay in installments" at bounding box center [606, 164] width 345 height 73
drag, startPoint x: 576, startPoint y: 157, endPoint x: 535, endPoint y: 167, distance: 42.2
click at [566, 158] on h1 "Let your buyers pay in installments" at bounding box center [606, 164] width 345 height 73
click at [456, 184] on h1 "Let your buyers pay in installments" at bounding box center [606, 164] width 345 height 73
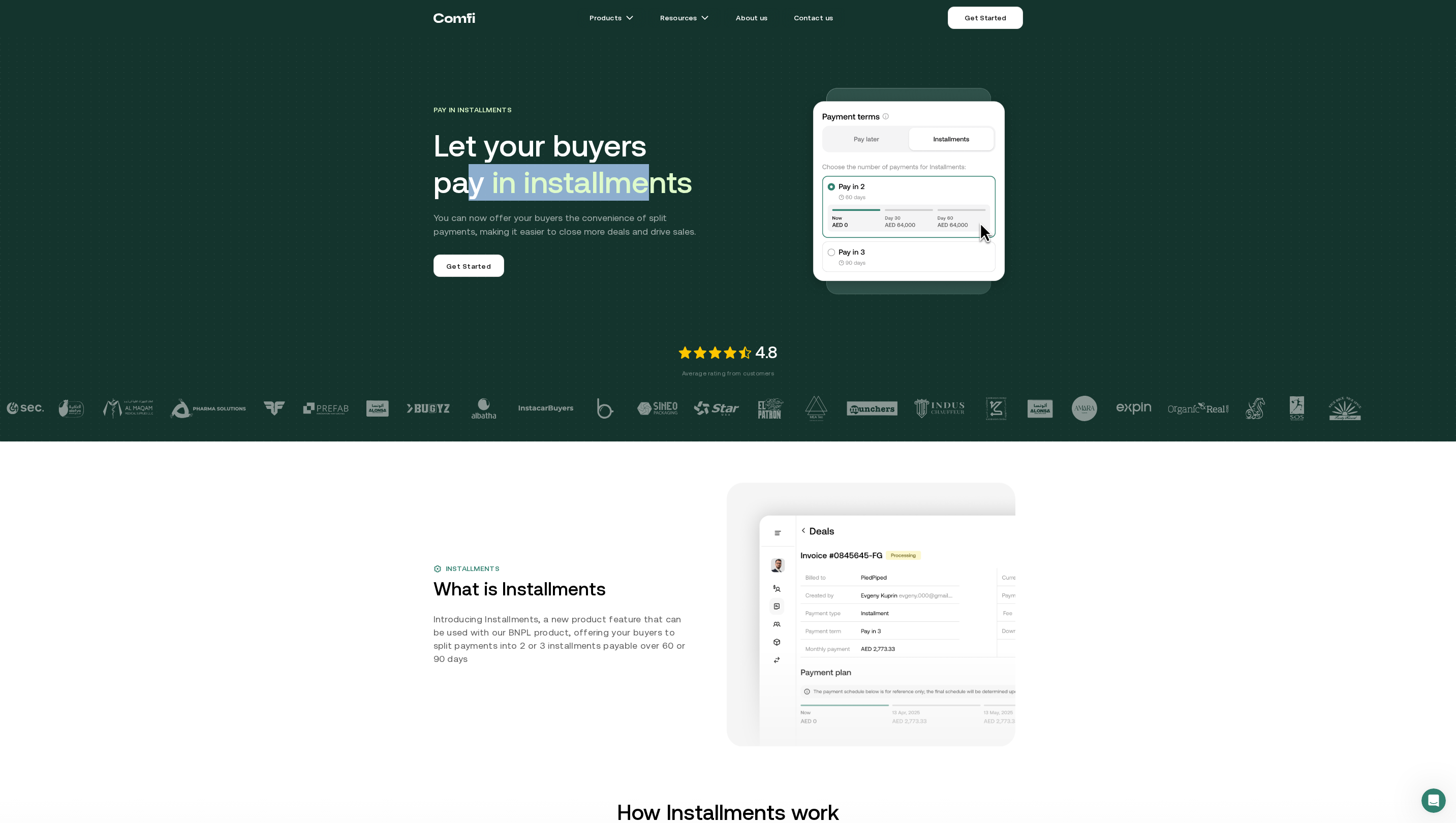
drag, startPoint x: 503, startPoint y: 187, endPoint x: 645, endPoint y: 191, distance: 142.1
click at [646, 191] on h1 "Let your buyers pay in installments" at bounding box center [606, 164] width 345 height 73
click at [459, 224] on p "You can now offer your buyers the convenience of split payments, making it easi…" at bounding box center [572, 224] width 277 height 28
drag, startPoint x: 486, startPoint y: 220, endPoint x: 557, endPoint y: 213, distance: 71.3
click at [560, 213] on p "You can now offer your buyers the convenience of split payments, making it easi…" at bounding box center [572, 224] width 277 height 28
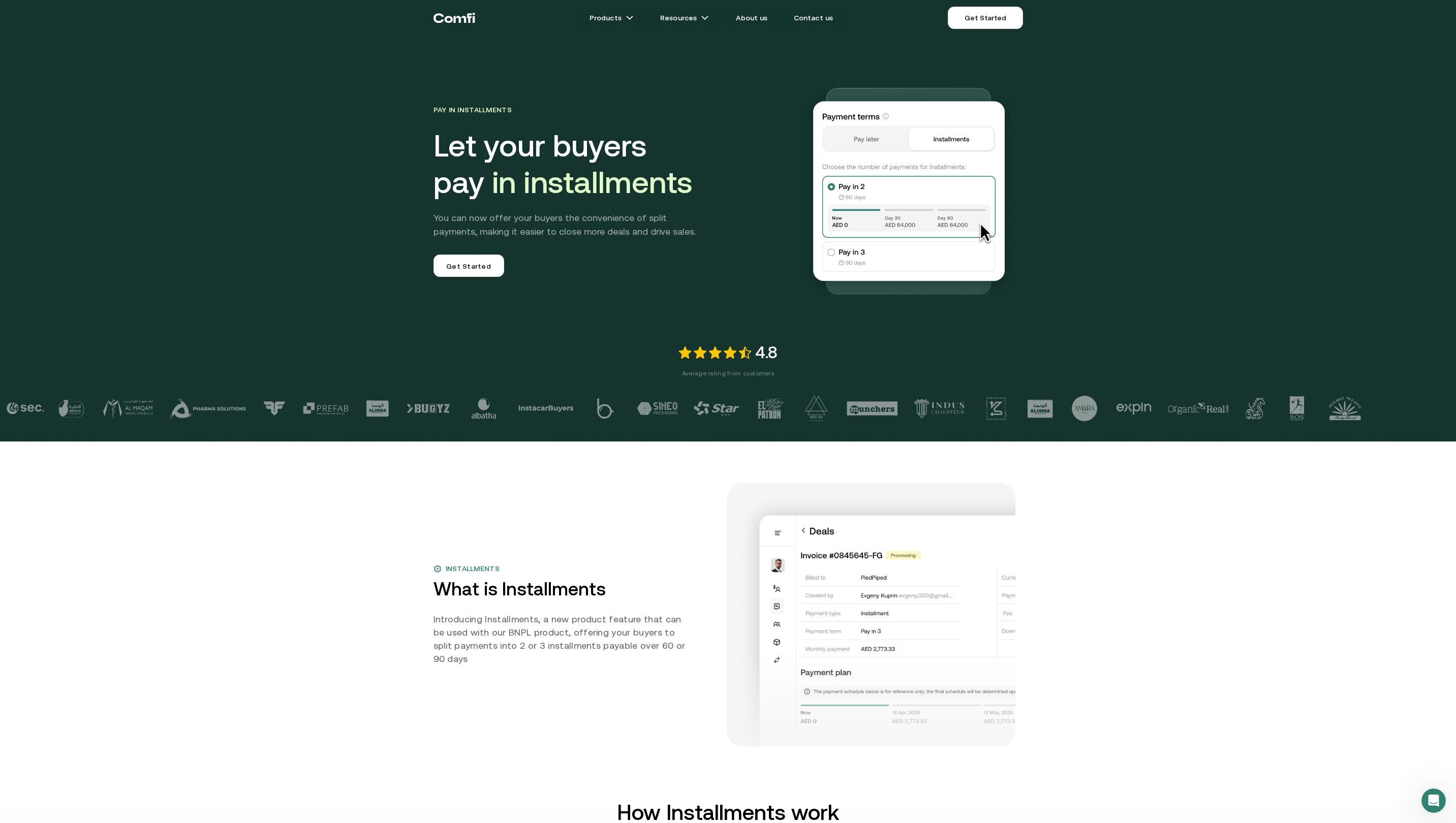
click at [452, 213] on p "You can now offer your buyers the convenience of split payments, making it easi…" at bounding box center [572, 224] width 277 height 28
click at [443, 218] on p "You can now offer your buyers the convenience of split payments, making it easi…" at bounding box center [572, 224] width 277 height 28
drag, startPoint x: 443, startPoint y: 218, endPoint x: 595, endPoint y: 237, distance: 153.2
click at [594, 235] on p "You can now offer your buyers the convenience of split payments, making it easi…" at bounding box center [572, 224] width 277 height 28
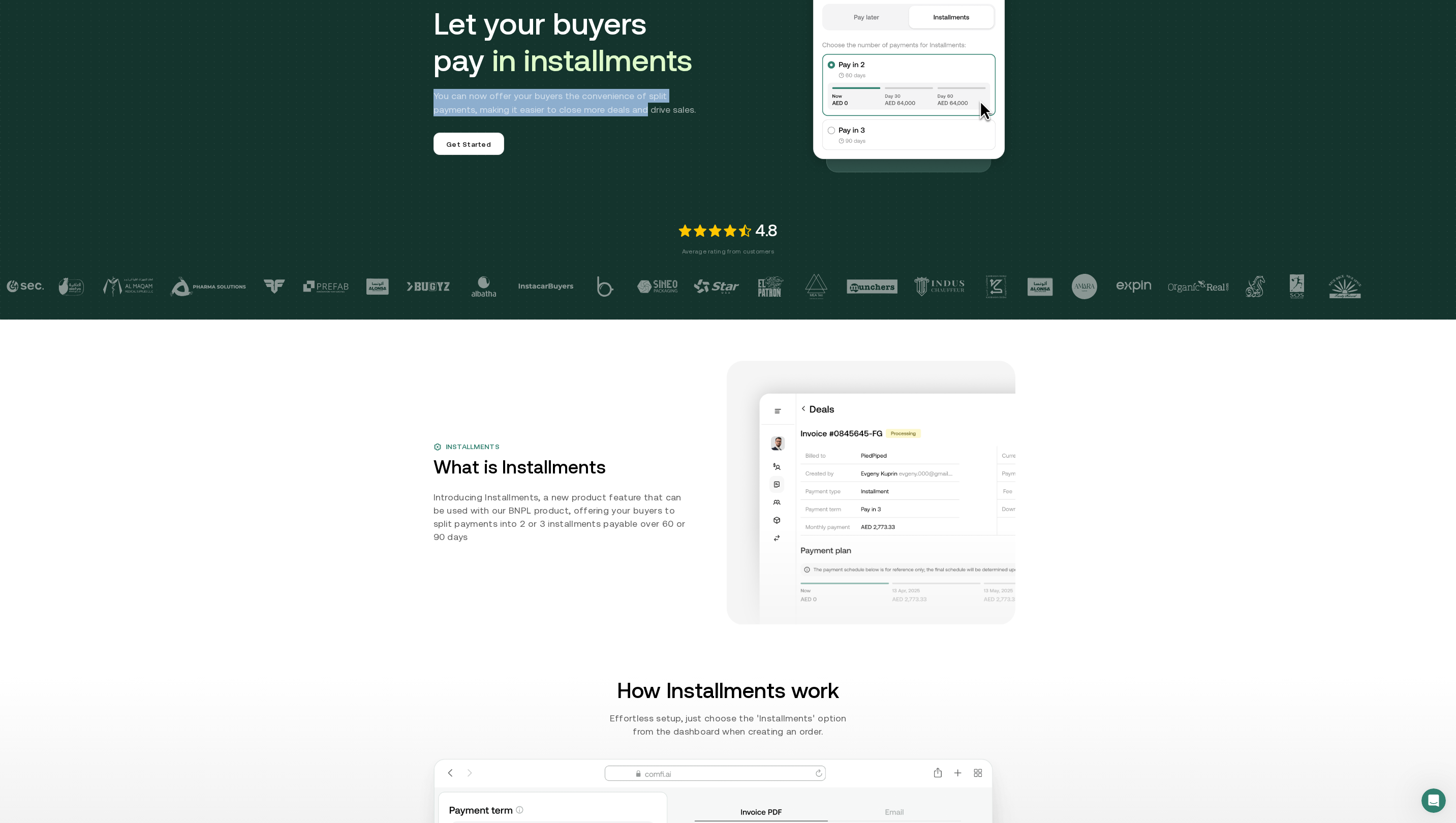
scroll to position [458, 0]
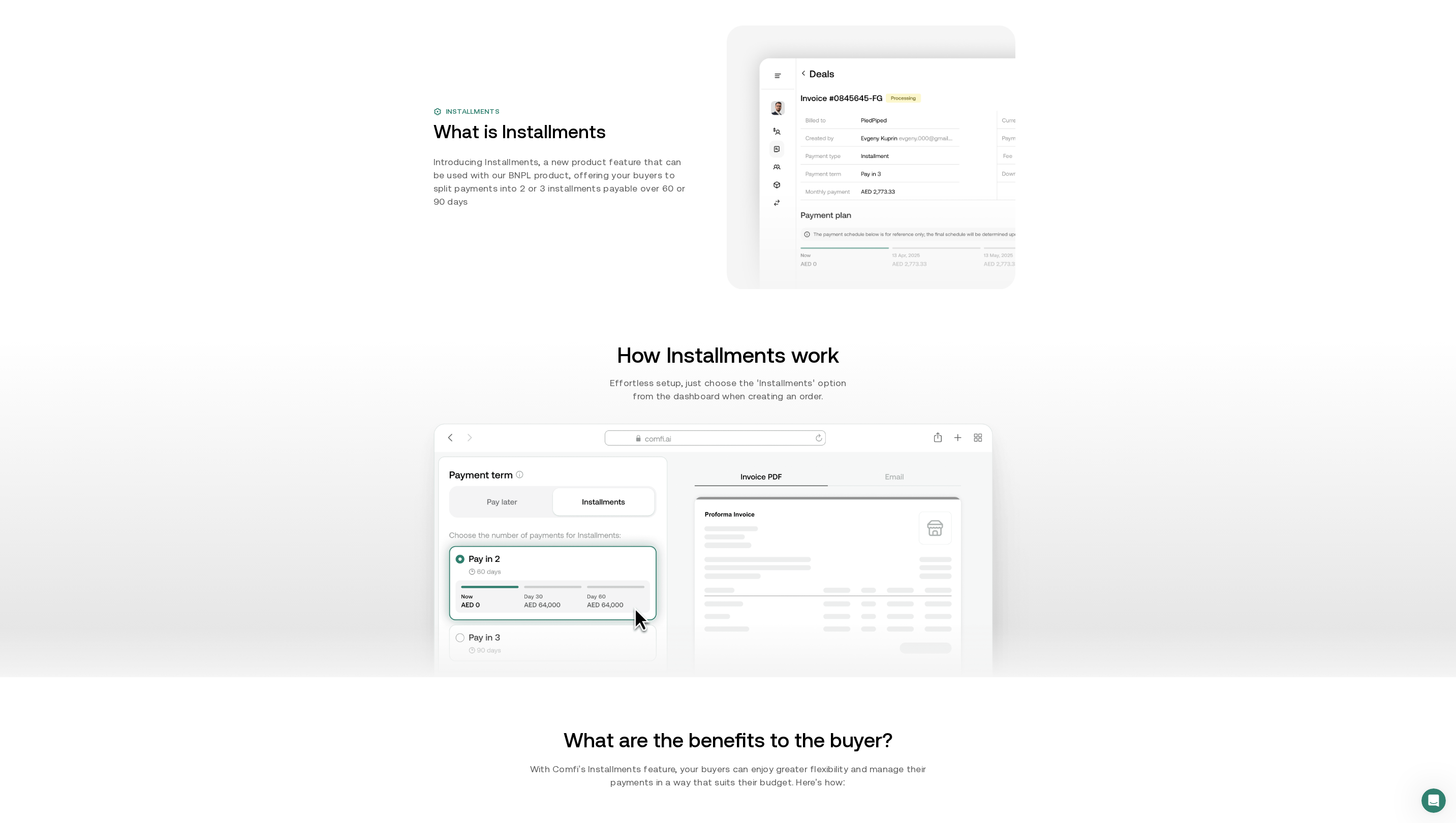
click at [465, 143] on h2 "What is Installments" at bounding box center [564, 132] width 259 height 22
drag, startPoint x: 465, startPoint y: 145, endPoint x: 592, endPoint y: 146, distance: 127.0
click at [603, 139] on h2 "What is Installments" at bounding box center [564, 132] width 259 height 22
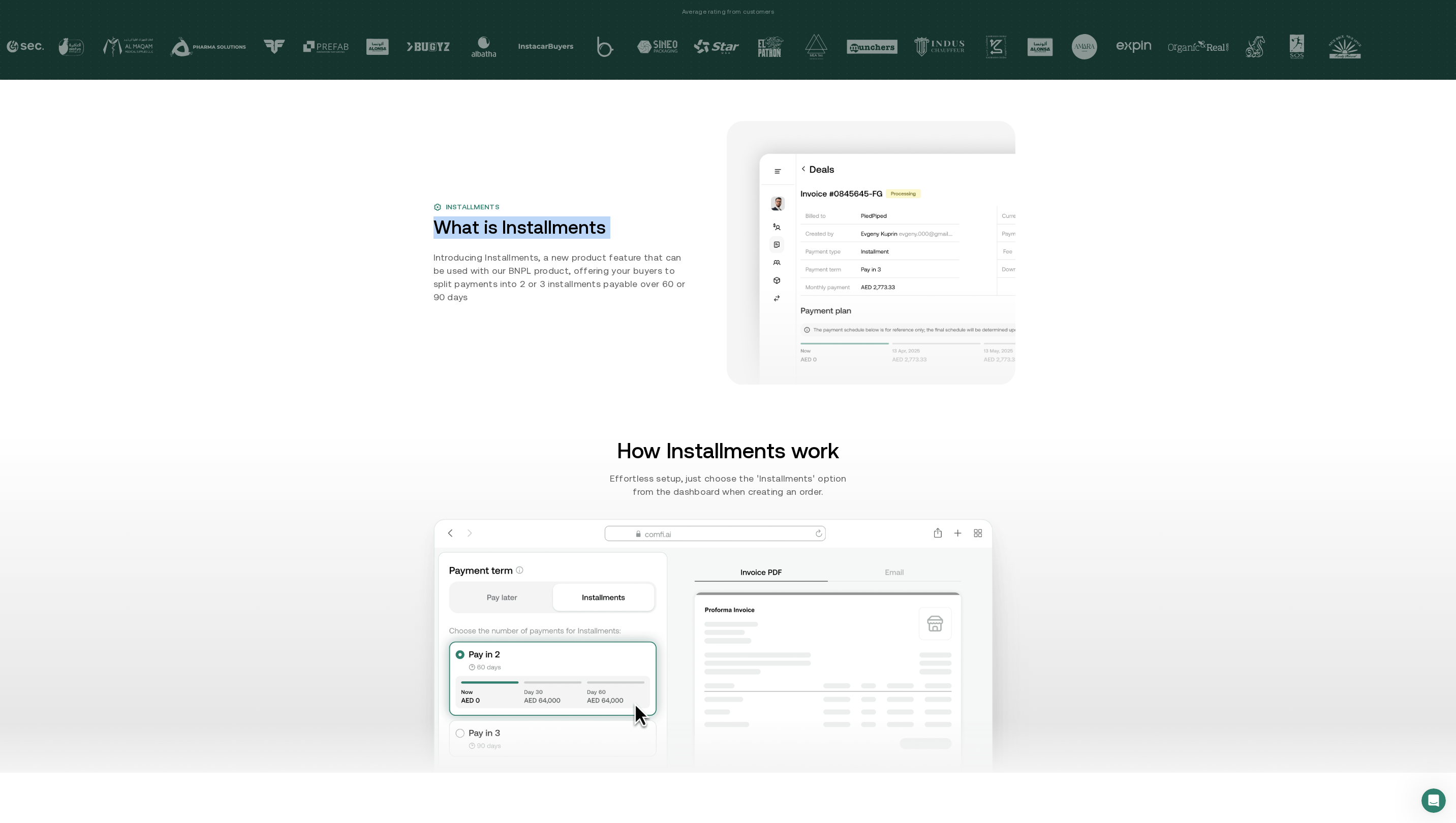
scroll to position [0, 0]
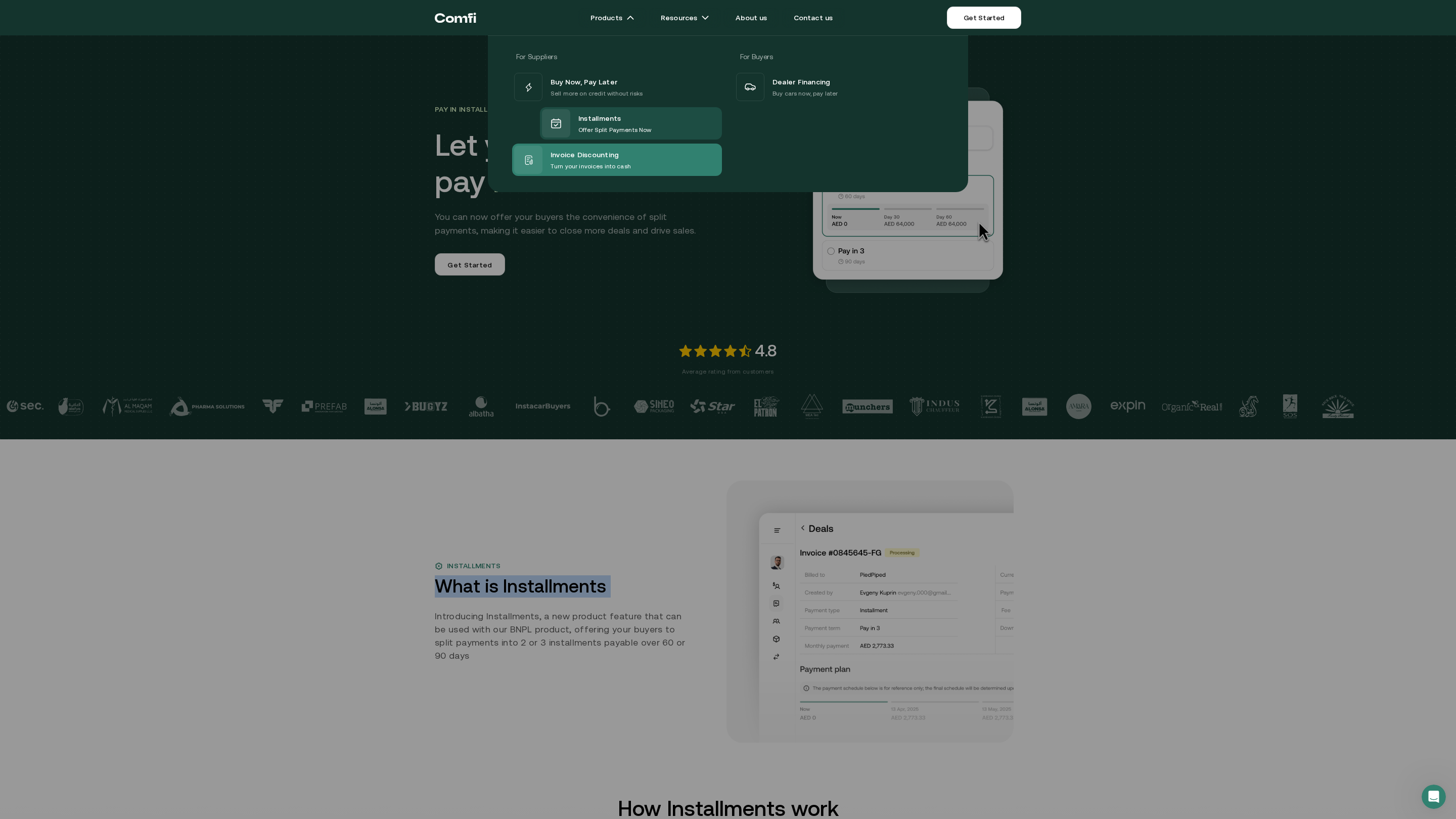
click at [606, 163] on p "Turn your invoices into cash" at bounding box center [590, 166] width 81 height 10
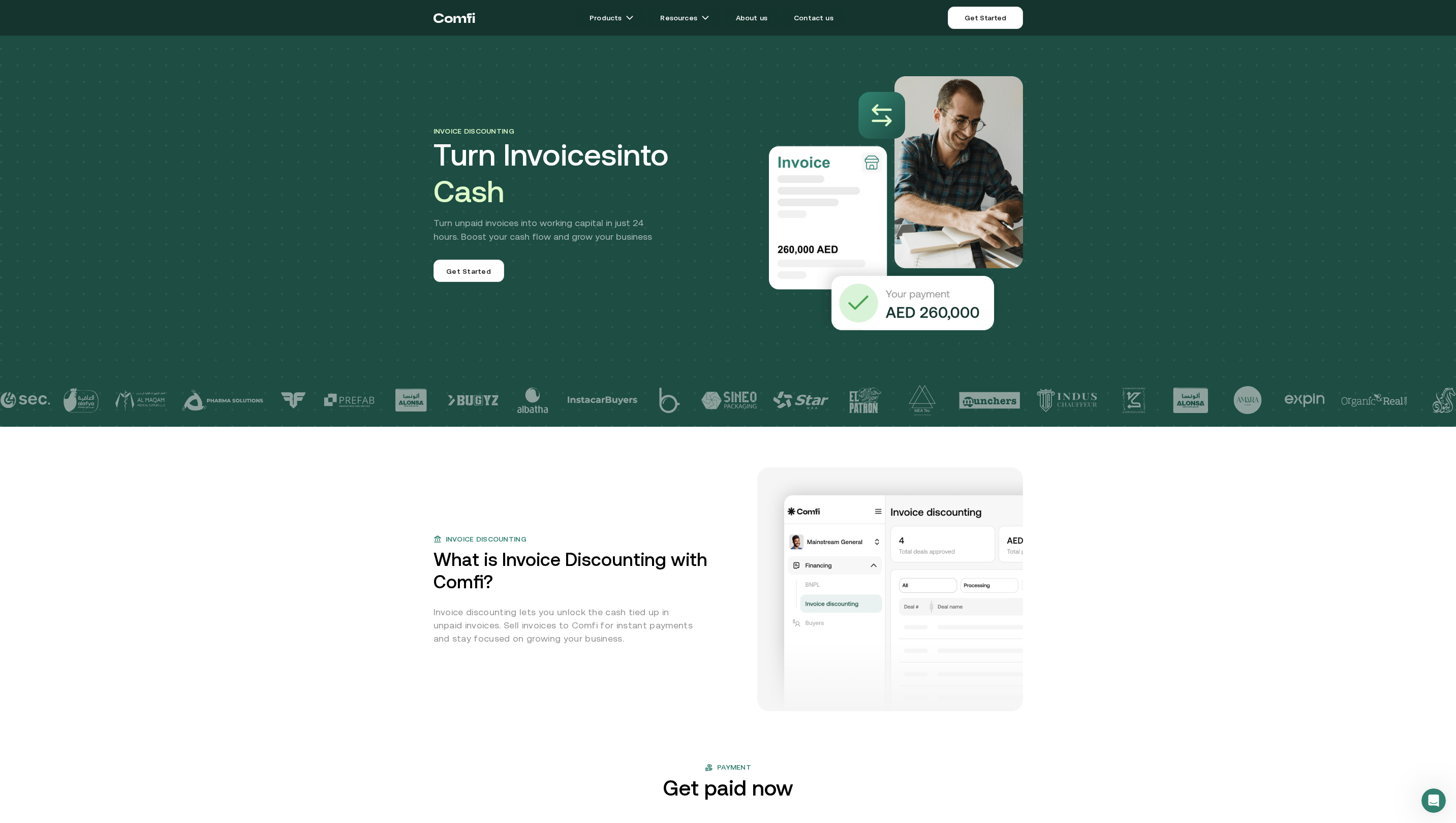
drag, startPoint x: 450, startPoint y: 134, endPoint x: 452, endPoint y: 140, distance: 6.3
click at [450, 134] on span "Invoice discounting" at bounding box center [474, 131] width 81 height 9
drag, startPoint x: 457, startPoint y: 140, endPoint x: 492, endPoint y: 198, distance: 67.7
click at [492, 197] on h1 "Turn Invoices into Cash" at bounding box center [581, 173] width 295 height 73
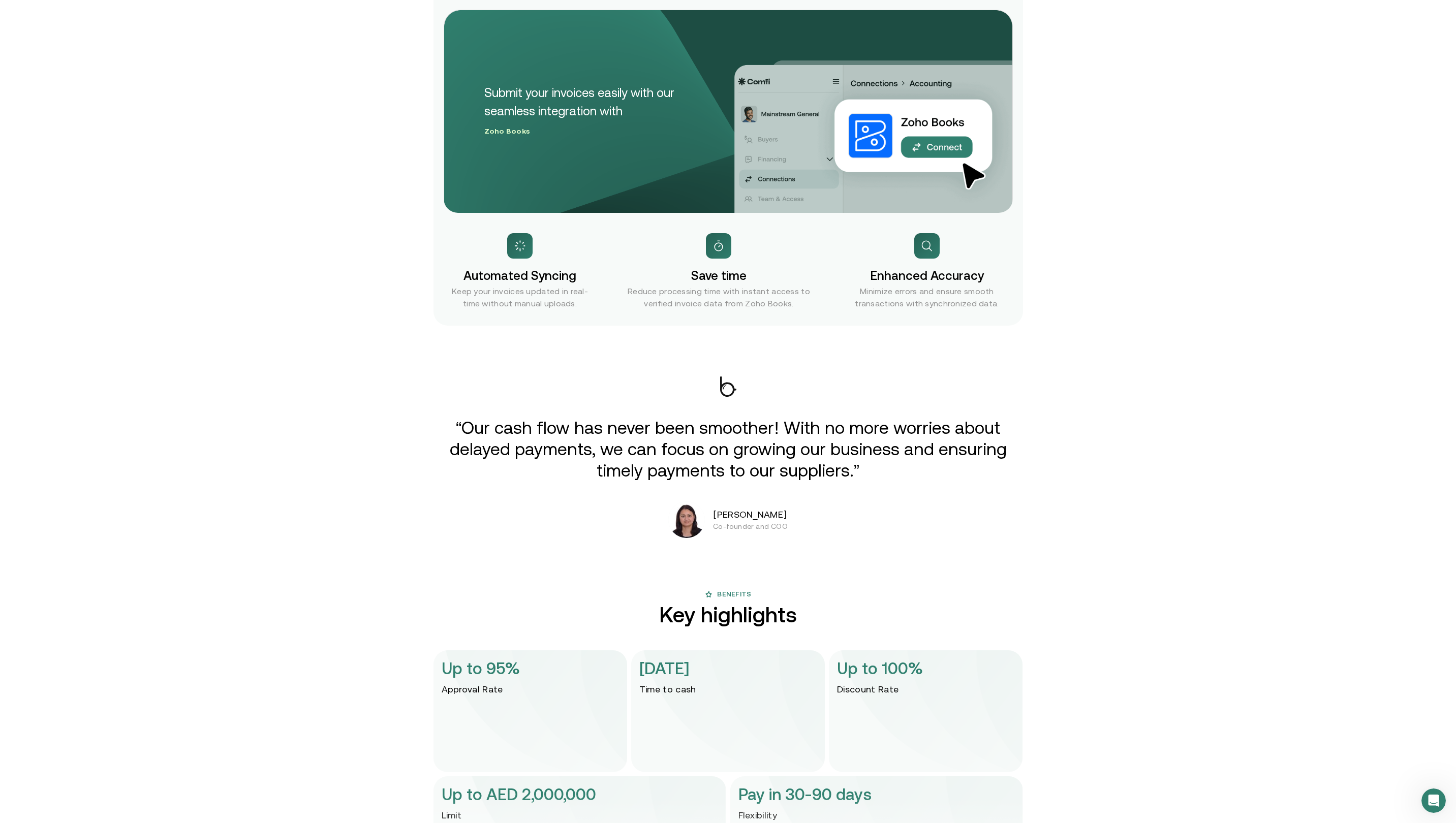
scroll to position [1577, 0]
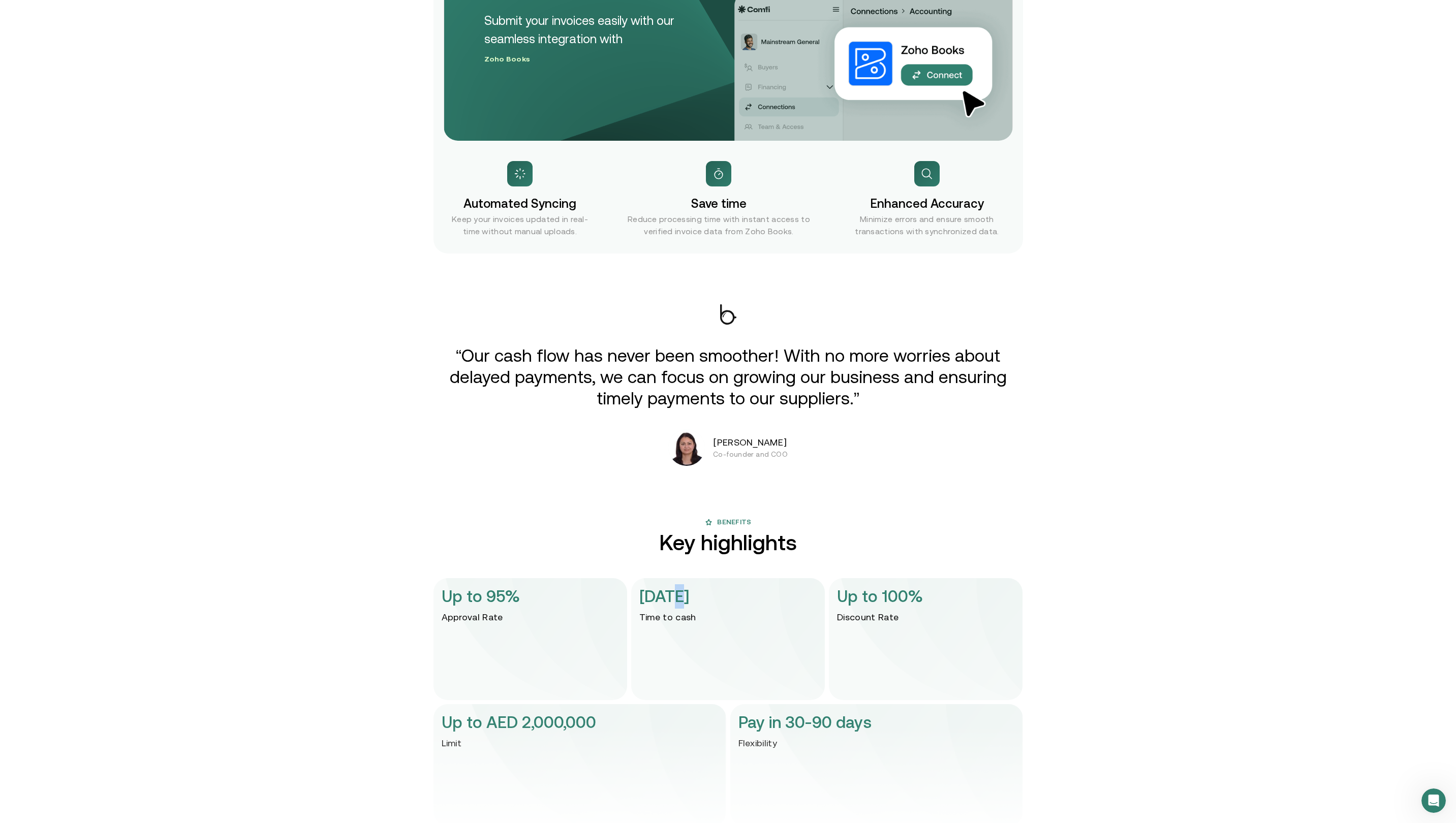
drag, startPoint x: 666, startPoint y: 594, endPoint x: 748, endPoint y: 593, distance: 82.0
click at [701, 602] on div "[DATE] Time to cash" at bounding box center [728, 639] width 194 height 122
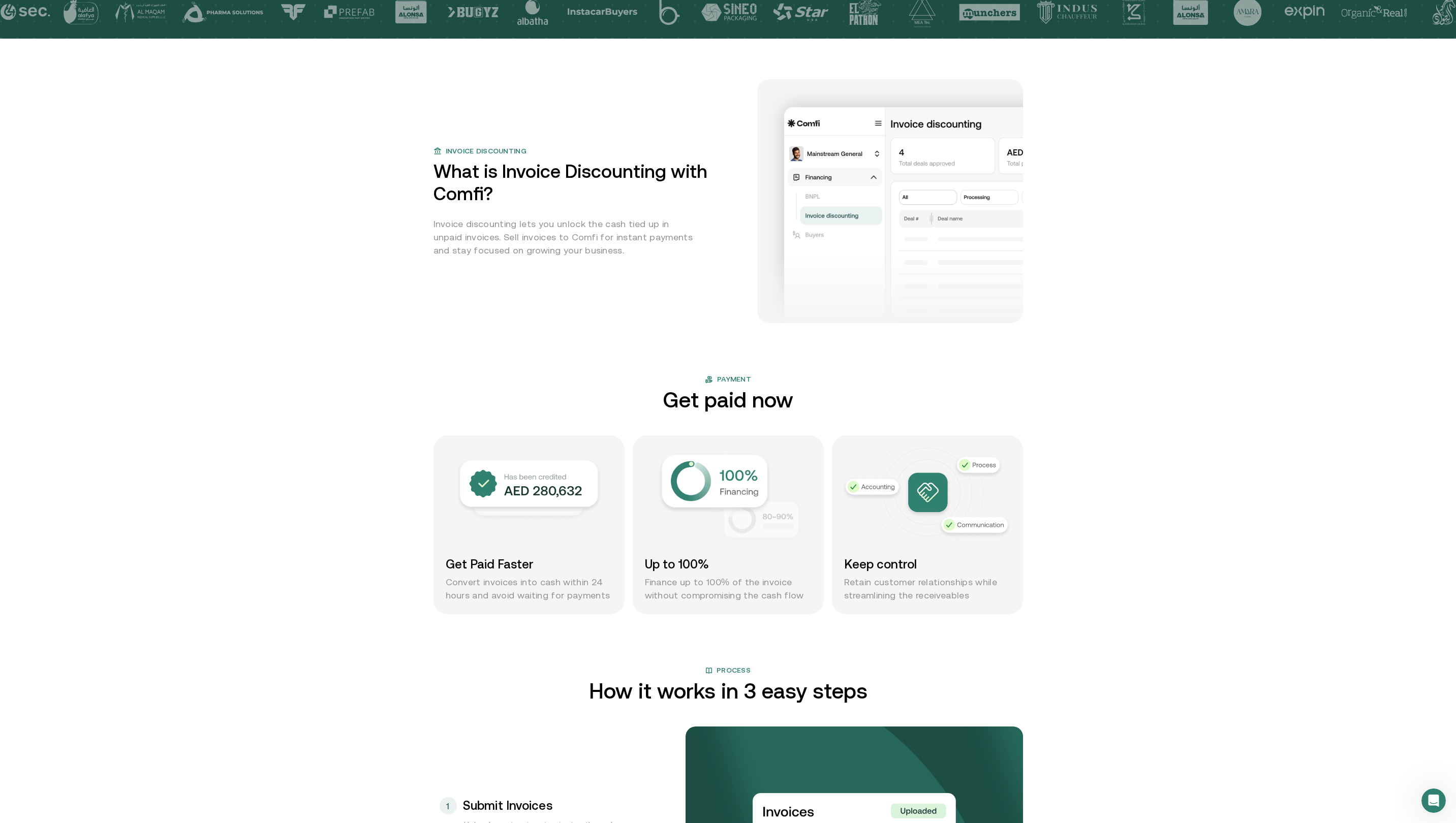
scroll to position [0, 0]
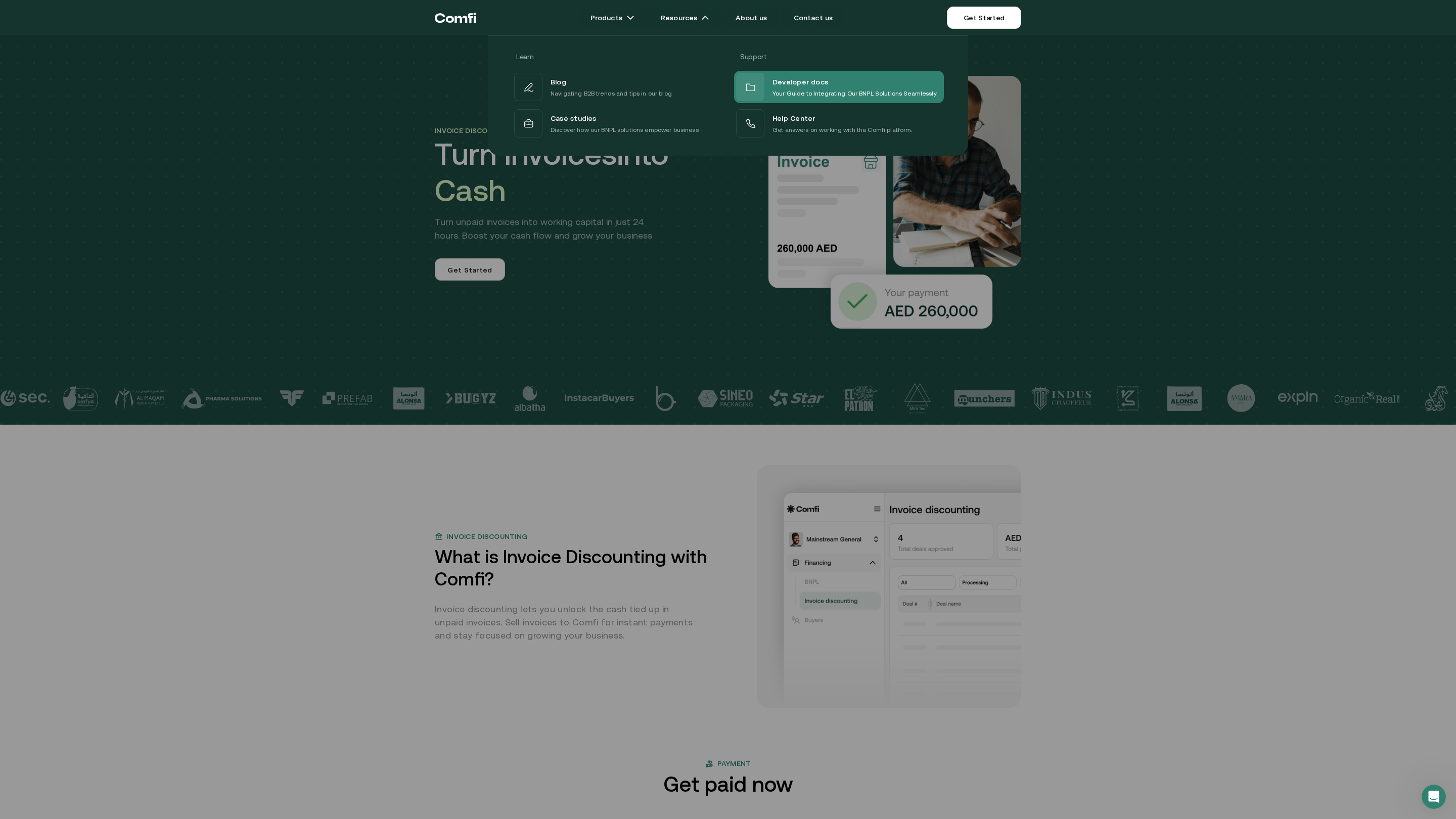
click at [797, 90] on p "Your Guide to Integrating Our BNPL Solutions Seamlessly" at bounding box center [854, 93] width 164 height 10
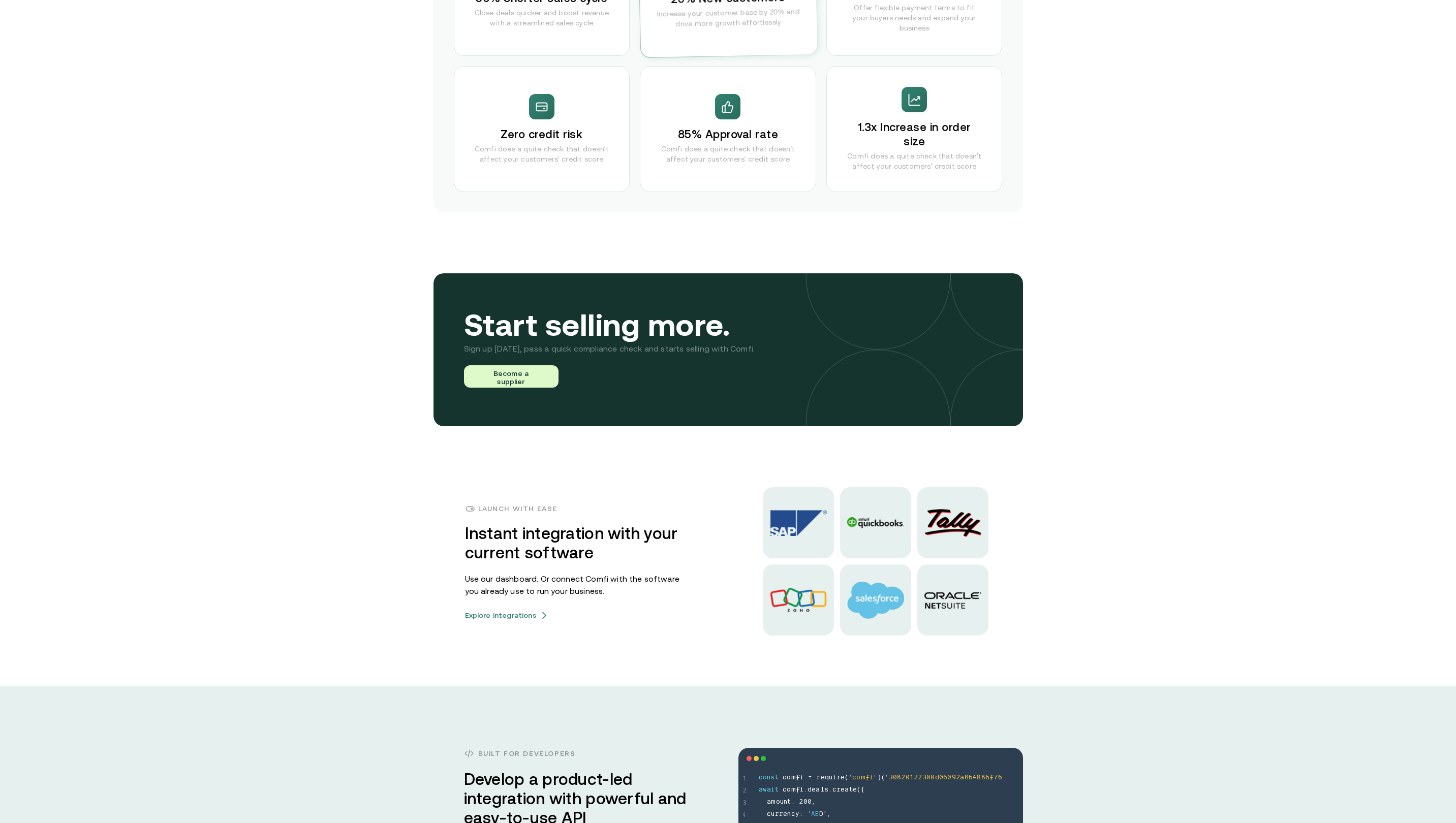
scroll to position [2104, 0]
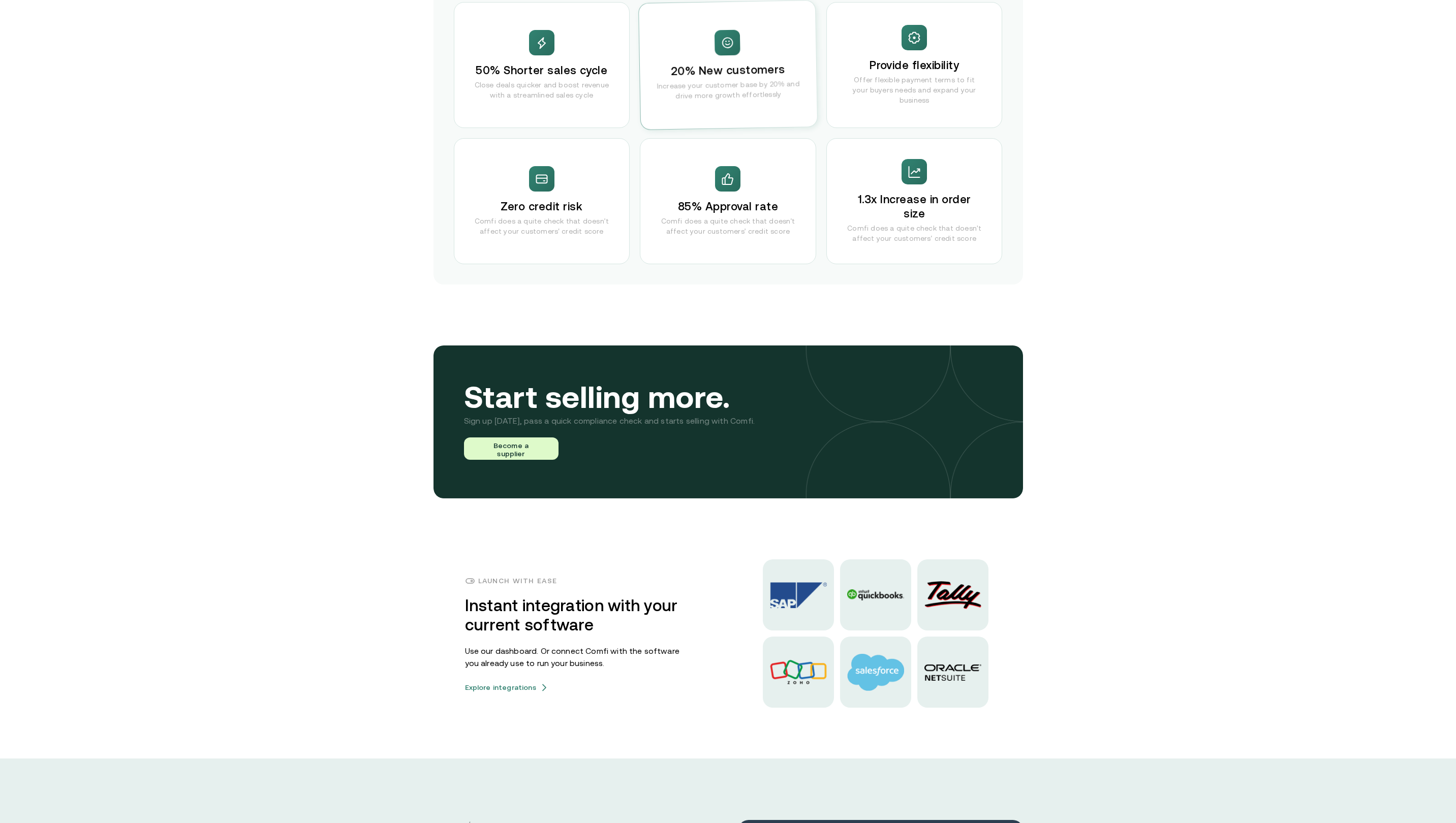
click at [605, 190] on div "Zero credit risk Comfi does a quite check that doesn't affect your customers' c…" at bounding box center [542, 201] width 176 height 126
click at [715, 190] on div "85% Approval rate Comfi does a quite check that doesn't affect your customers' …" at bounding box center [728, 201] width 176 height 126
drag, startPoint x: 687, startPoint y: 122, endPoint x: 592, endPoint y: 96, distance: 98.5
click at [687, 121] on div "20% New customers Increase your customer base by 20% and drive more growth effo…" at bounding box center [728, 65] width 178 height 129
click at [585, 94] on p "Close deals quicker and boost revenue with a streamlined sales cycle" at bounding box center [542, 90] width 134 height 20
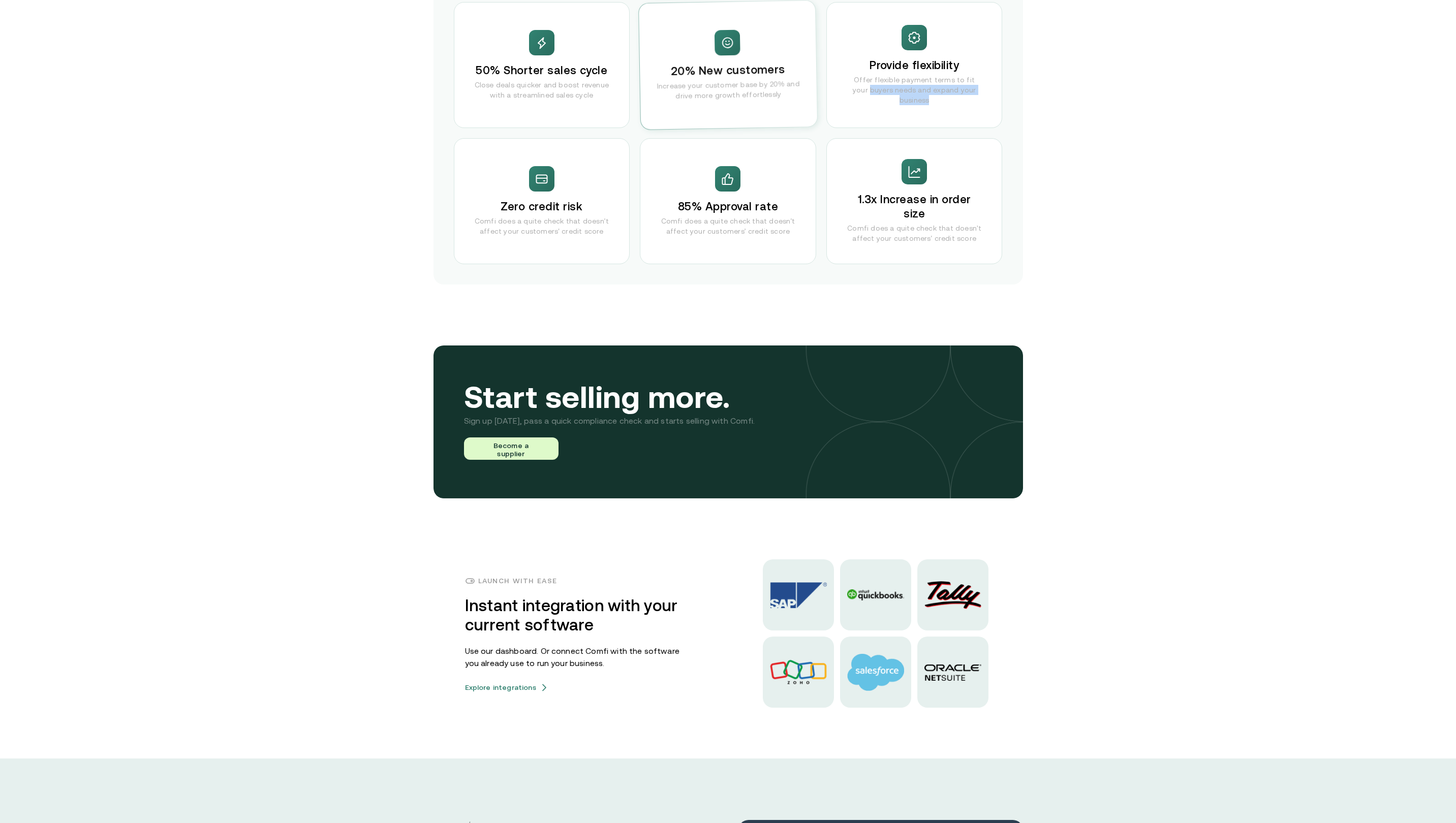
click at [851, 99] on div "Provide flexibility Offer flexible payment terms to fit your buyers needs and e…" at bounding box center [914, 65] width 176 height 126
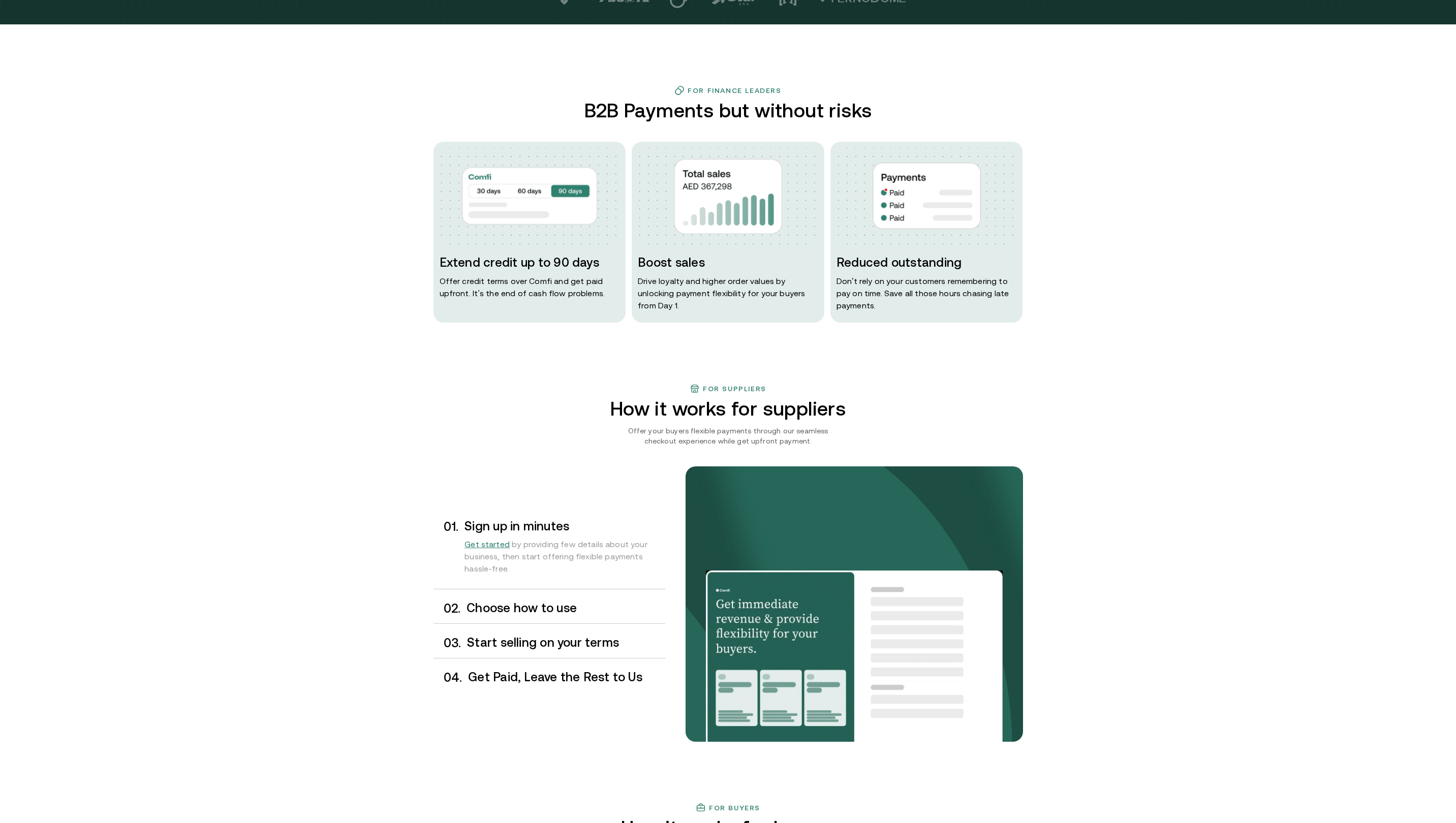
scroll to position [0, 0]
